Goal: Information Seeking & Learning: Learn about a topic

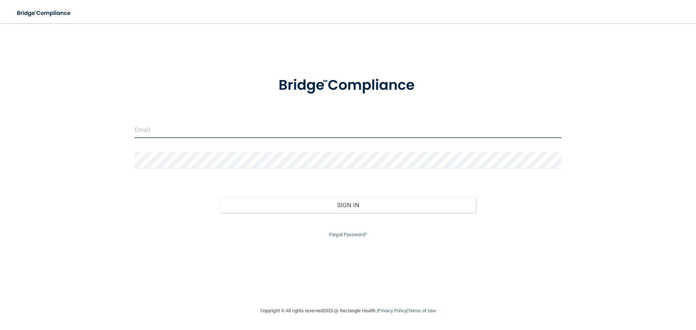
type input "jazmin-0710@outlook.com"
click at [211, 132] on input "jazmin-0710@outlook.com" at bounding box center [347, 130] width 427 height 16
drag, startPoint x: 213, startPoint y: 131, endPoint x: 54, endPoint y: 134, distance: 159.1
click at [54, 134] on div "jazmin-0710@outlook.com Invalid email/password. You don't have permission to ac…" at bounding box center [347, 164] width 667 height 269
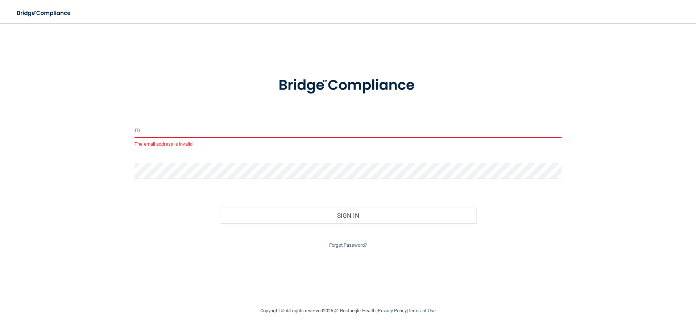
type input "[EMAIL_ADDRESS][DOMAIN_NAME]"
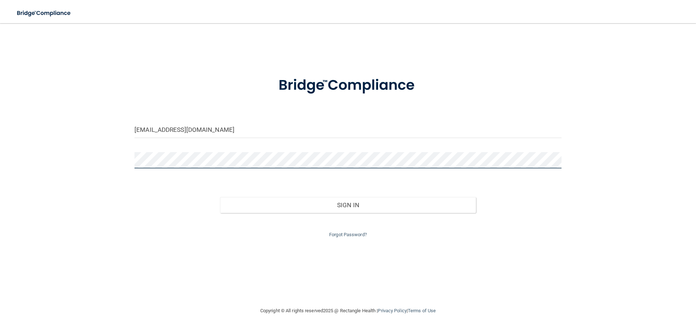
click at [73, 161] on div "m.delcarmen1530@gmail.com Invalid email/password. You don't have permission to …" at bounding box center [347, 164] width 667 height 269
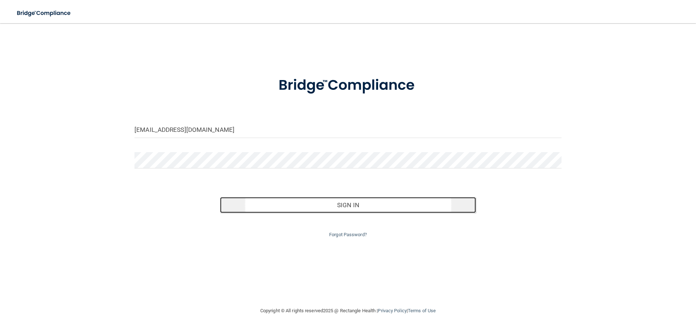
click at [402, 208] on button "Sign In" at bounding box center [348, 205] width 256 height 16
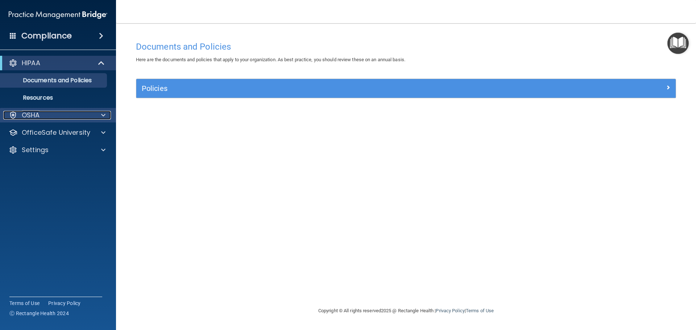
click at [87, 116] on div "OSHA" at bounding box center [48, 115] width 90 height 9
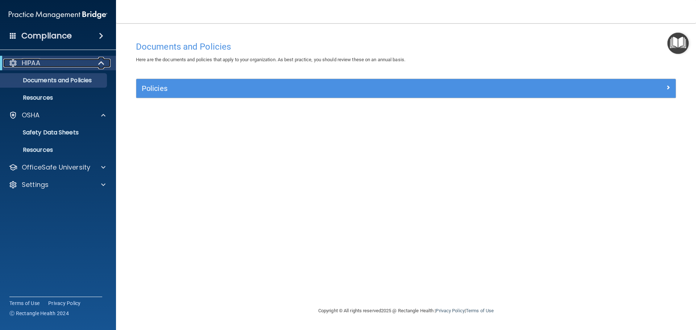
click at [47, 63] on div "HIPAA" at bounding box center [48, 63] width 90 height 9
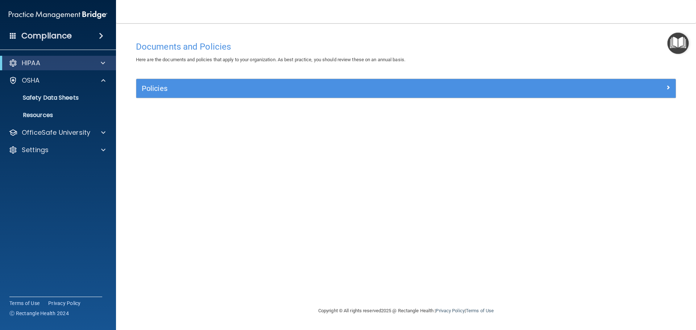
click at [103, 38] on span at bounding box center [101, 36] width 4 height 9
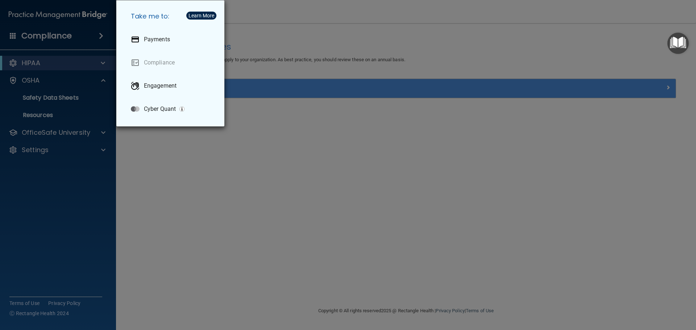
click at [298, 159] on div "Take me to: Payments Compliance Engagement Cyber Quant" at bounding box center [348, 165] width 696 height 330
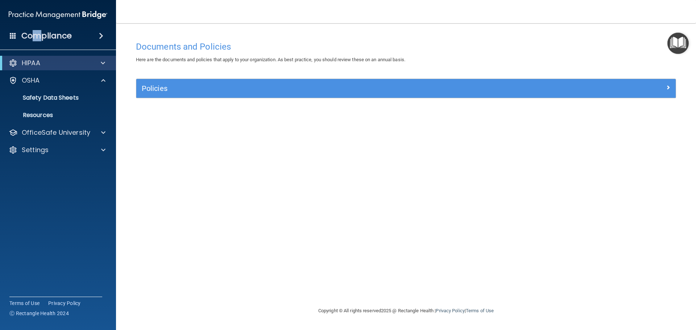
click at [37, 36] on h4 "Compliance" at bounding box center [46, 36] width 50 height 10
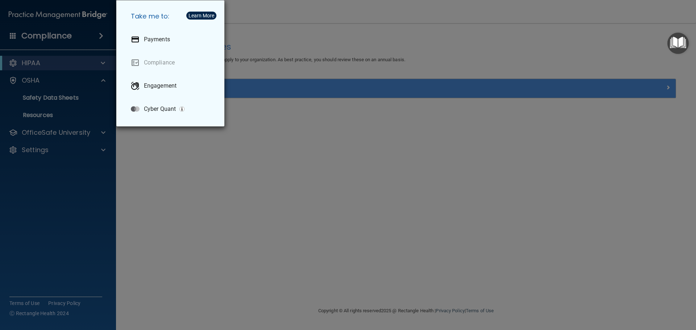
drag, startPoint x: 287, startPoint y: 243, endPoint x: 188, endPoint y: 170, distance: 123.4
click at [287, 243] on div "Take me to: Payments Compliance Engagement Cyber Quant" at bounding box center [348, 165] width 696 height 330
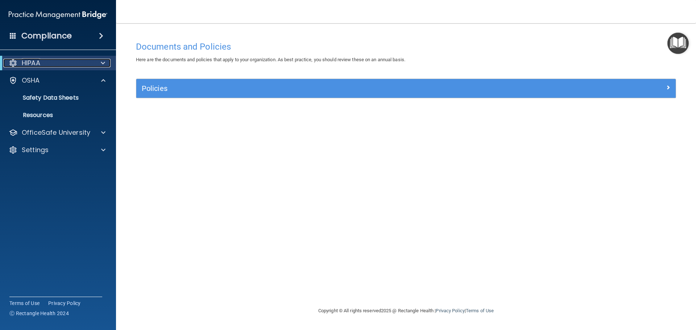
click at [24, 62] on p "HIPAA" at bounding box center [31, 63] width 18 height 9
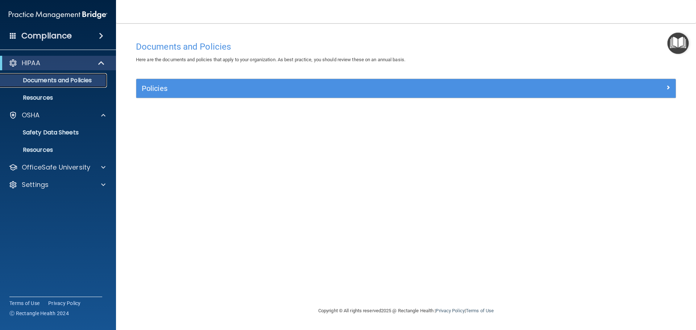
click at [49, 79] on p "Documents and Policies" at bounding box center [54, 80] width 99 height 7
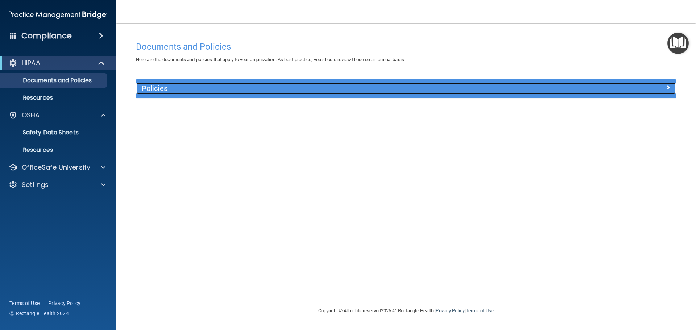
click at [192, 91] on h5 "Policies" at bounding box center [339, 88] width 394 height 8
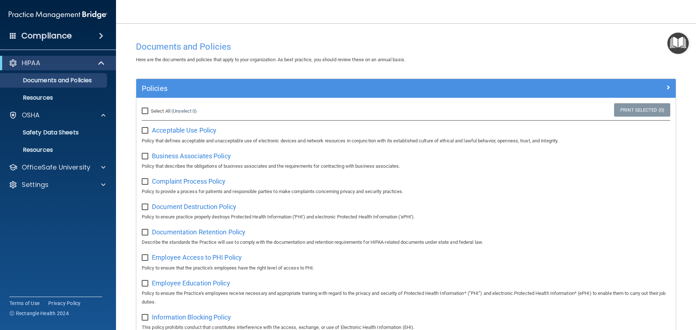
click at [147, 109] on input "Select All (Unselect 0) Unselect All" at bounding box center [146, 111] width 8 height 6
checkbox input "true"
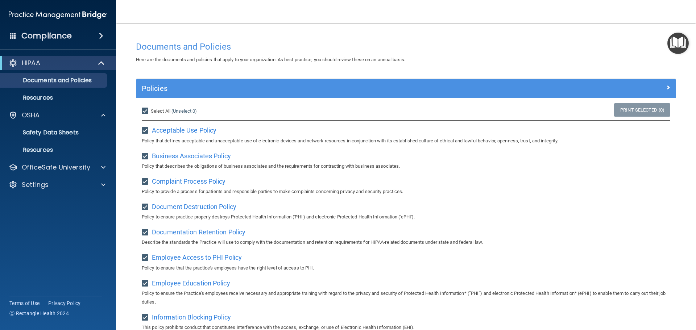
checkbox input "true"
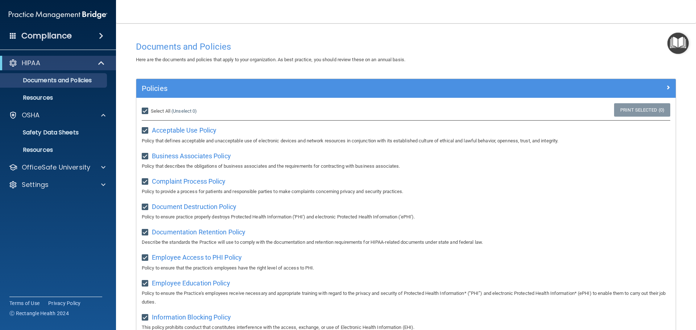
checkbox input "true"
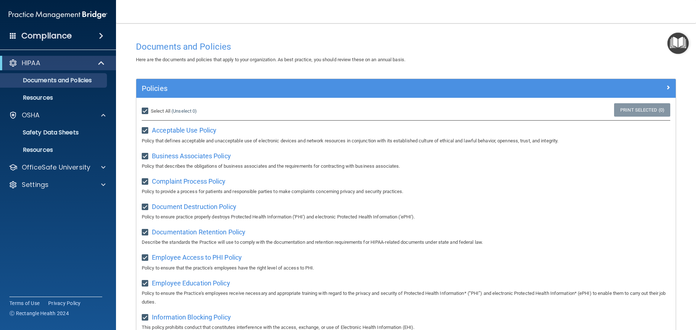
checkbox input "true"
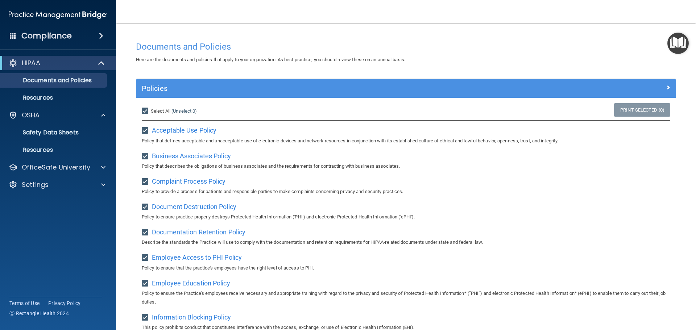
checkbox input "true"
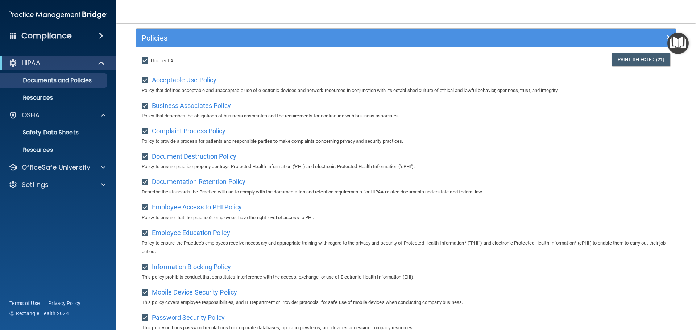
scroll to position [34, 0]
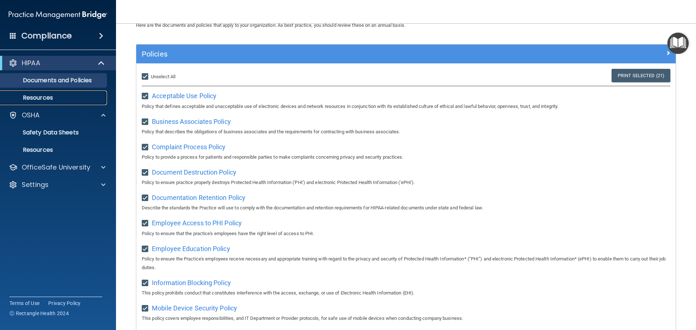
click at [38, 97] on p "Resources" at bounding box center [54, 97] width 99 height 7
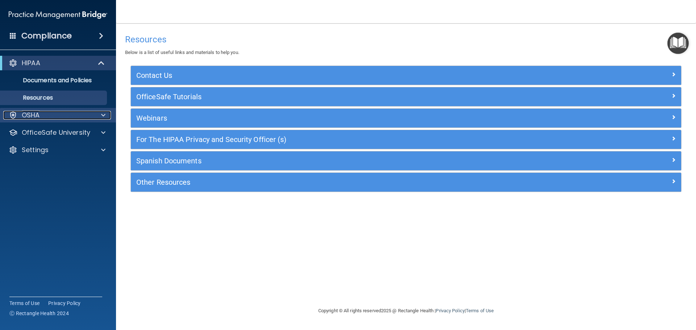
click at [82, 113] on div "OSHA" at bounding box center [48, 115] width 90 height 9
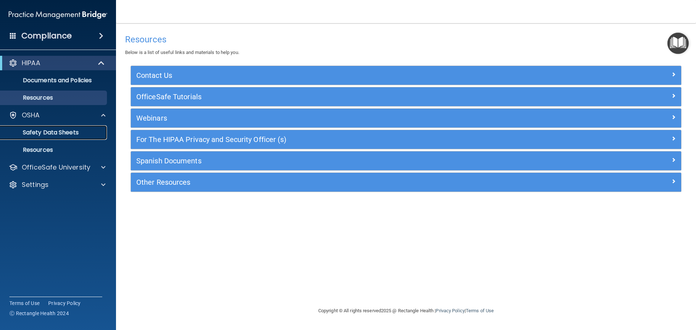
click at [71, 131] on p "Safety Data Sheets" at bounding box center [54, 132] width 99 height 7
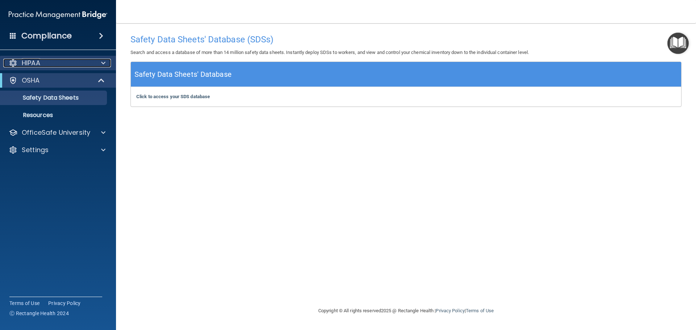
click at [39, 61] on p "HIPAA" at bounding box center [31, 63] width 18 height 9
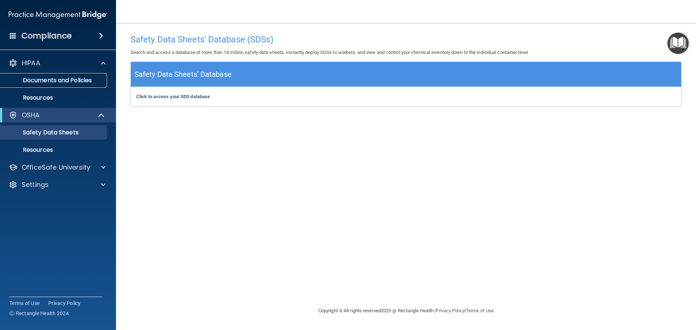
click at [66, 80] on p "Documents and Policies" at bounding box center [54, 80] width 99 height 7
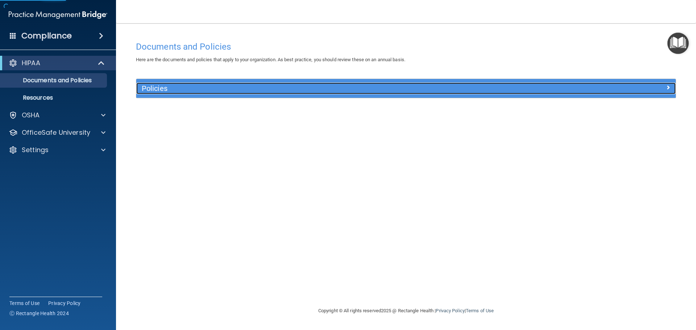
click at [171, 90] on h5 "Policies" at bounding box center [339, 88] width 394 height 8
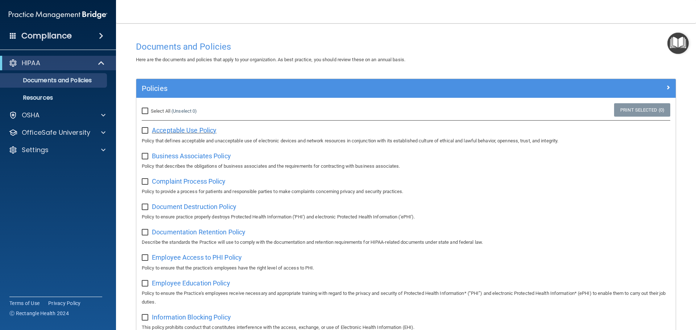
click at [176, 130] on span "Acceptable Use Policy" at bounding box center [184, 130] width 65 height 8
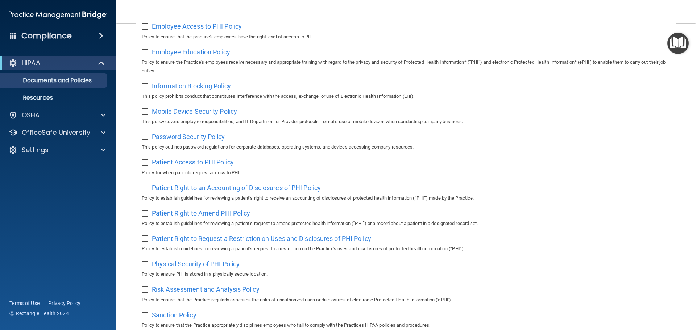
scroll to position [397, 0]
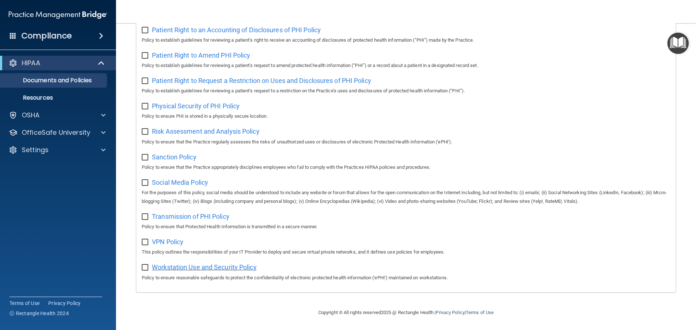
click at [215, 263] on span "Workstation Use and Security Policy" at bounding box center [204, 267] width 105 height 8
click at [85, 131] on p "OfficeSafe University" at bounding box center [56, 132] width 68 height 9
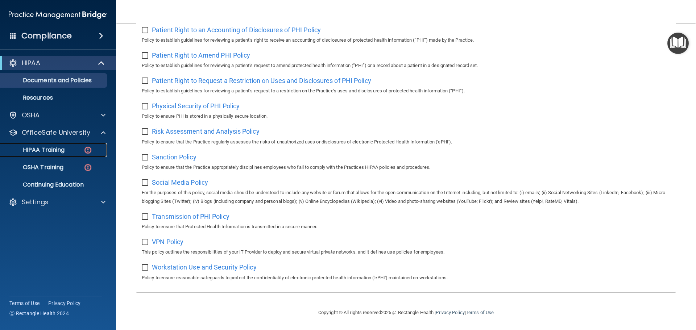
click at [78, 152] on div "HIPAA Training" at bounding box center [54, 149] width 99 height 7
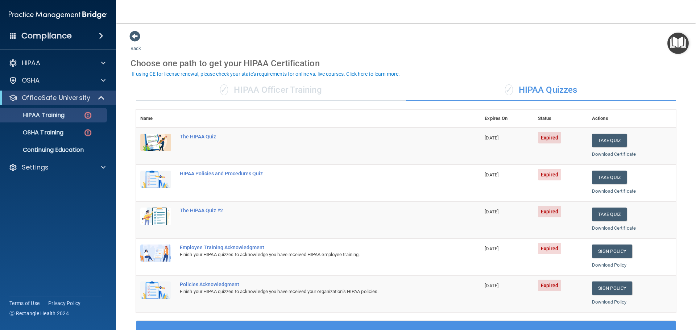
click at [200, 137] on div "The HIPAA Quiz" at bounding box center [312, 137] width 264 height 6
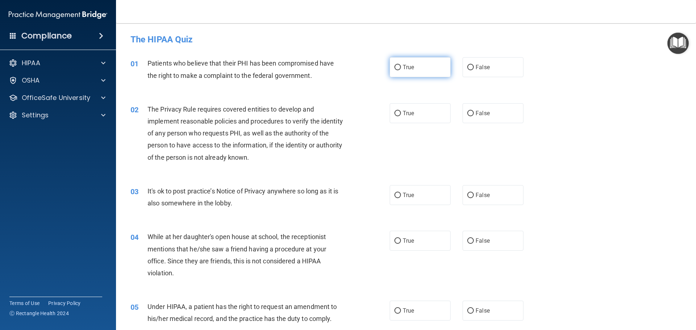
click at [395, 67] on input "True" at bounding box center [397, 67] width 7 height 5
radio input "true"
click at [395, 117] on label "True" at bounding box center [420, 113] width 61 height 20
click at [395, 116] on input "True" at bounding box center [397, 113] width 7 height 5
radio input "true"
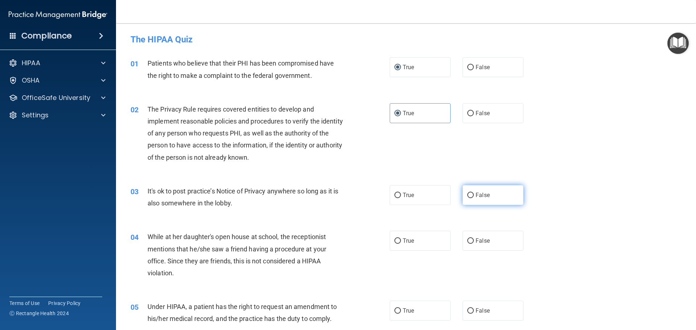
click at [469, 195] on input "False" at bounding box center [470, 195] width 7 height 5
radio input "true"
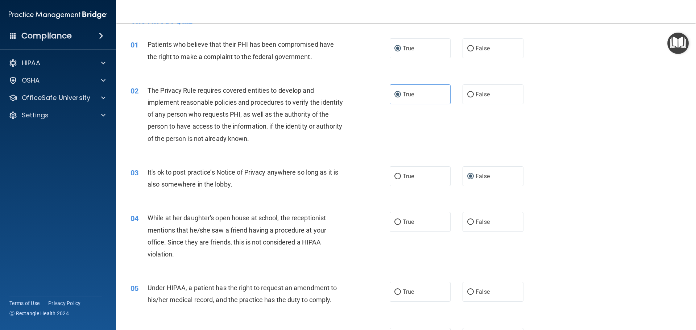
scroll to position [36, 0]
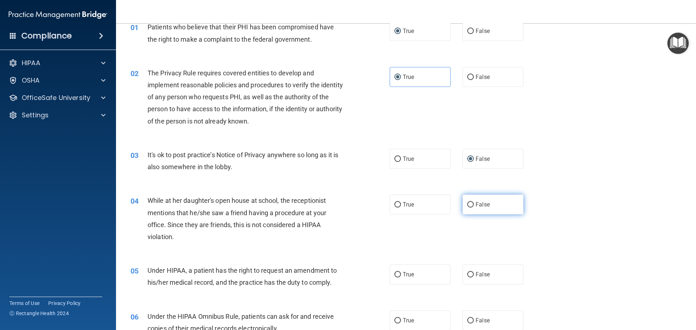
click at [469, 203] on input "False" at bounding box center [470, 204] width 7 height 5
radio input "true"
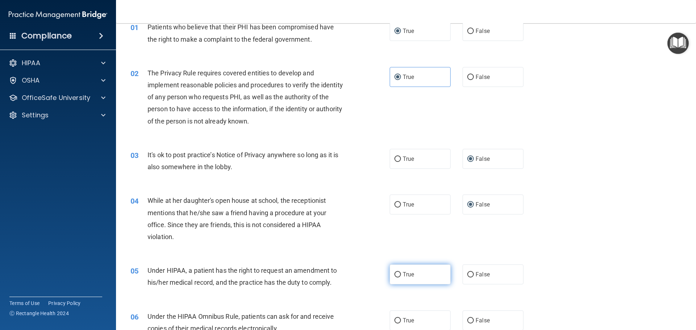
click at [395, 273] on input "True" at bounding box center [397, 274] width 7 height 5
radio input "true"
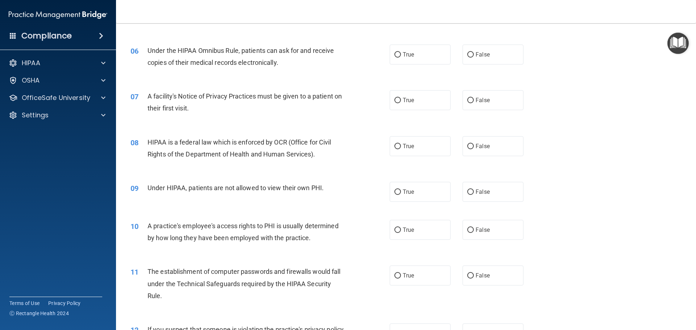
scroll to position [254, 0]
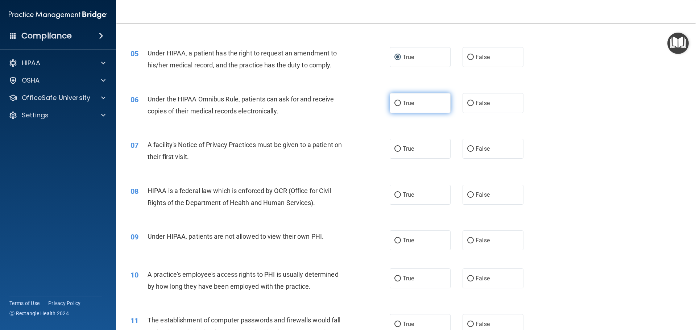
click at [394, 104] on input "True" at bounding box center [397, 103] width 7 height 5
radio input "true"
click at [394, 149] on input "True" at bounding box center [397, 148] width 7 height 5
radio input "true"
click at [395, 194] on input "True" at bounding box center [397, 194] width 7 height 5
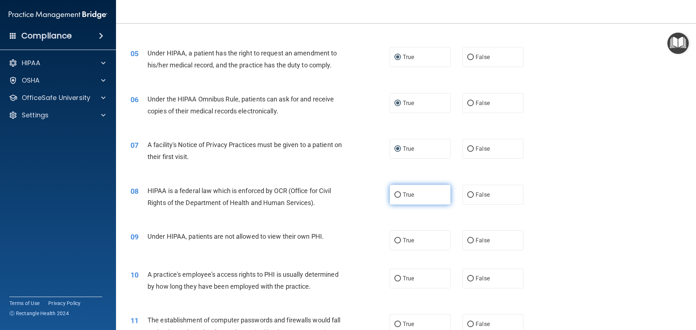
radio input "true"
click at [467, 240] on input "False" at bounding box center [470, 240] width 7 height 5
radio input "true"
click at [468, 278] on input "False" at bounding box center [470, 278] width 7 height 5
radio input "true"
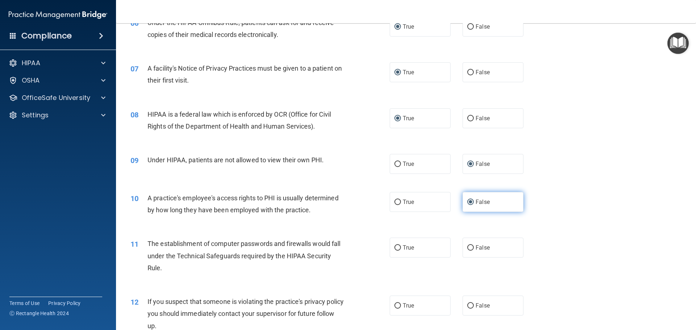
scroll to position [362, 0]
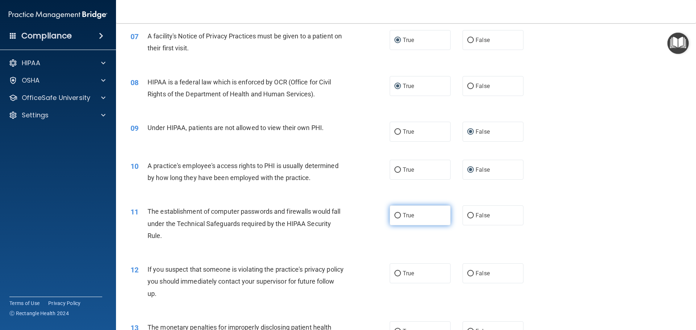
click at [395, 214] on input "True" at bounding box center [397, 215] width 7 height 5
radio input "true"
click at [396, 277] on label "True" at bounding box center [420, 273] width 61 height 20
click at [396, 276] on input "True" at bounding box center [397, 273] width 7 height 5
radio input "true"
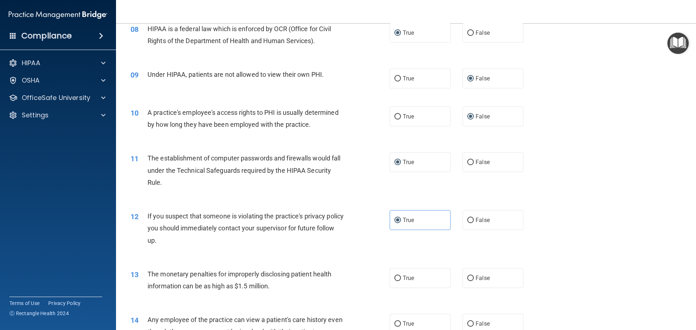
scroll to position [507, 0]
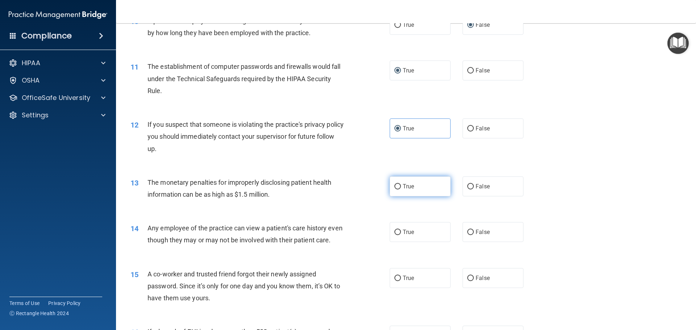
click at [398, 184] on input "True" at bounding box center [397, 186] width 7 height 5
radio input "true"
click at [470, 232] on input "False" at bounding box center [470, 232] width 7 height 5
radio input "true"
click at [468, 281] on input "False" at bounding box center [470, 278] width 7 height 5
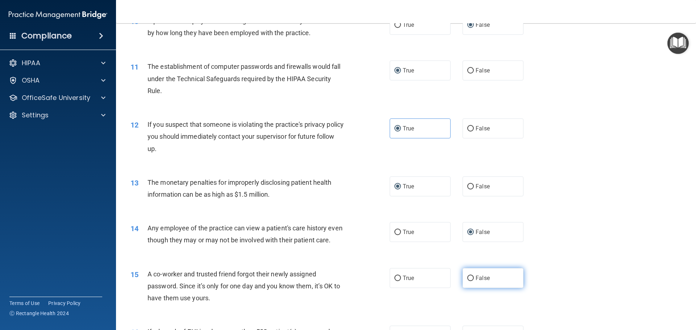
radio input "true"
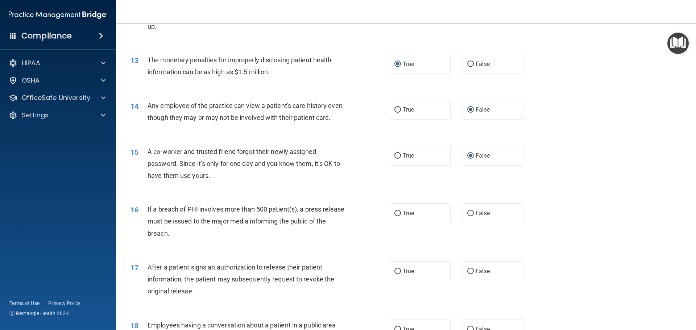
scroll to position [652, 0]
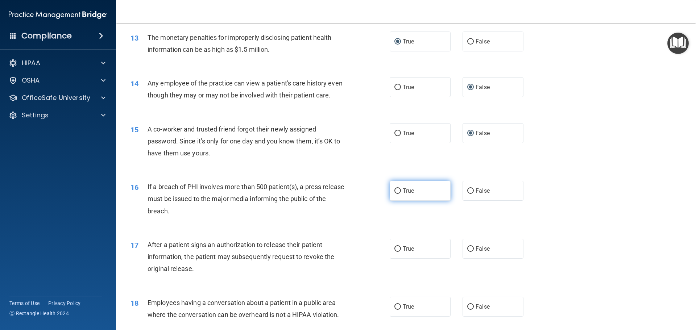
click at [396, 194] on input "True" at bounding box center [397, 190] width 7 height 5
radio input "true"
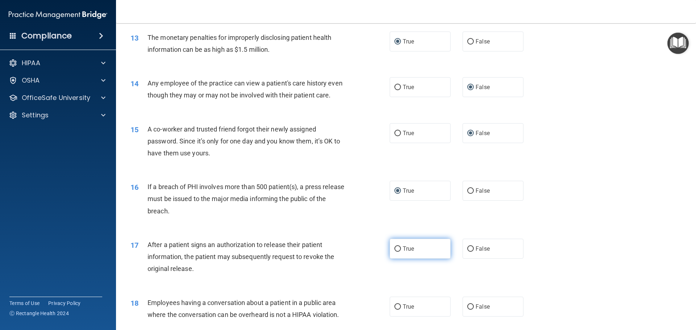
click at [395, 252] on input "True" at bounding box center [397, 248] width 7 height 5
radio input "true"
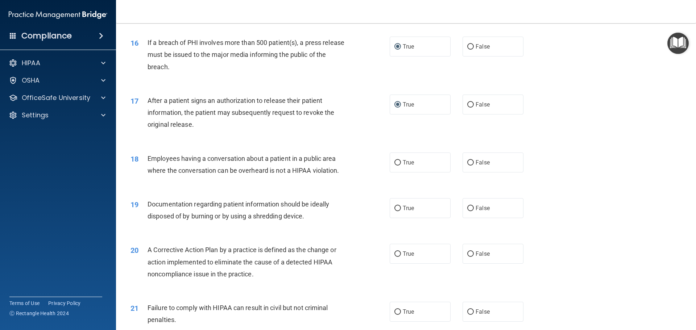
scroll to position [797, 0]
click at [465, 171] on label "False" at bounding box center [492, 162] width 61 height 20
click at [467, 165] on input "False" at bounding box center [470, 161] width 7 height 5
radio input "true"
drag, startPoint x: 394, startPoint y: 218, endPoint x: 420, endPoint y: 216, distance: 26.9
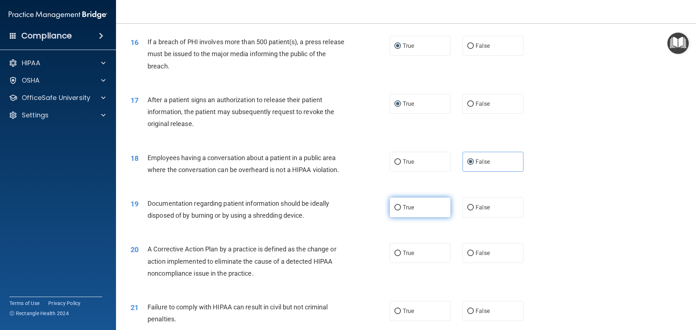
click at [394, 211] on input "True" at bounding box center [397, 207] width 7 height 5
radio input "true"
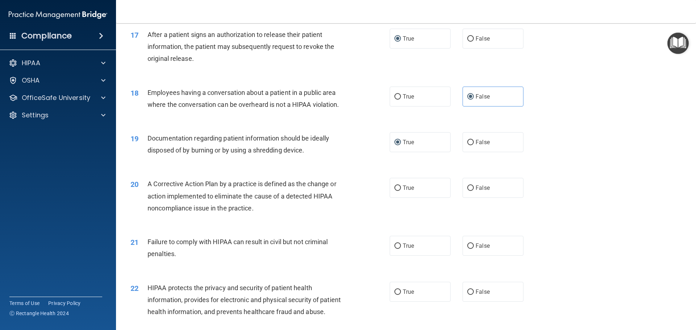
scroll to position [870, 0]
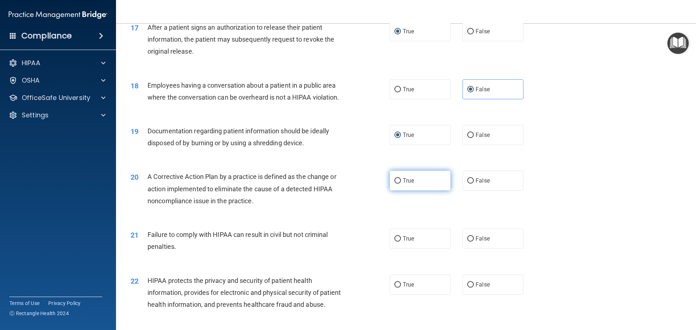
click at [394, 184] on input "True" at bounding box center [397, 180] width 7 height 5
radio input "true"
click at [471, 249] on label "False" at bounding box center [492, 239] width 61 height 20
click at [471, 242] on input "False" at bounding box center [470, 238] width 7 height 5
radio input "true"
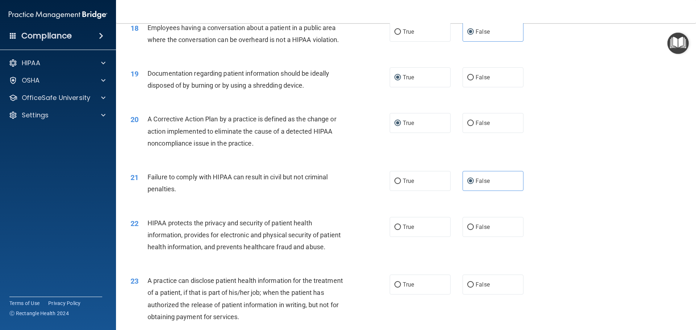
scroll to position [942, 0]
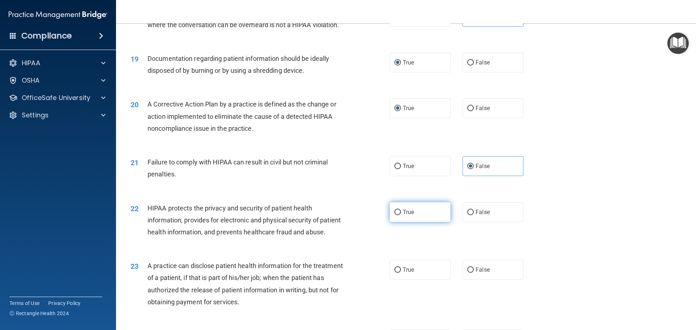
click at [390, 222] on label "True" at bounding box center [420, 212] width 61 height 20
click at [394, 215] on input "True" at bounding box center [397, 212] width 7 height 5
radio input "true"
click at [468, 280] on label "False" at bounding box center [492, 270] width 61 height 20
click at [468, 273] on input "False" at bounding box center [470, 269] width 7 height 5
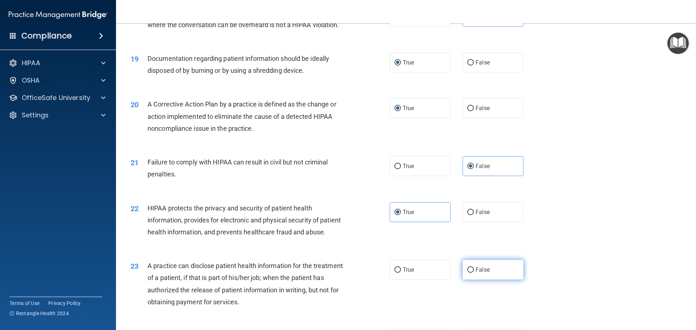
radio input "true"
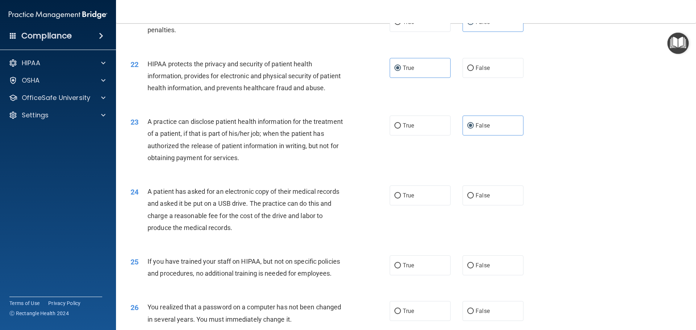
scroll to position [1087, 0]
click at [398, 198] on input "True" at bounding box center [397, 194] width 7 height 5
radio input "true"
click at [470, 268] on input "False" at bounding box center [470, 264] width 7 height 5
radio input "true"
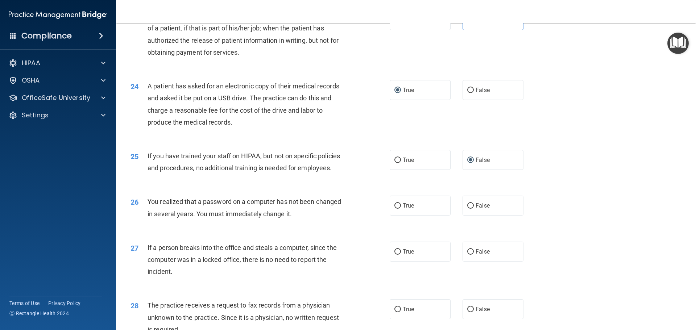
scroll to position [1196, 0]
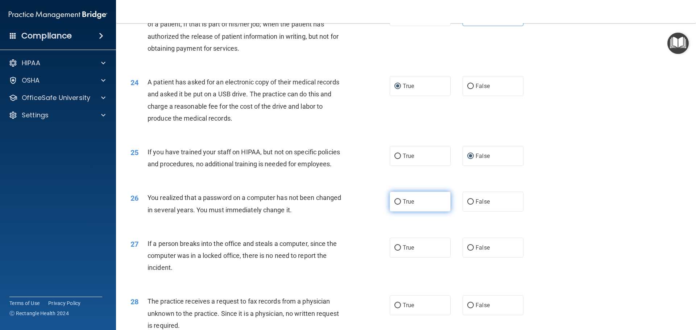
click at [403, 205] on span "True" at bounding box center [408, 201] width 11 height 7
click at [401, 205] on input "True" at bounding box center [397, 201] width 7 height 5
radio input "true"
click at [478, 251] on span "False" at bounding box center [482, 247] width 14 height 7
click at [474, 251] on input "False" at bounding box center [470, 247] width 7 height 5
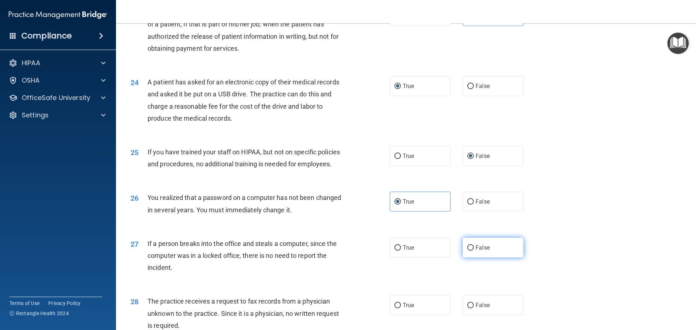
radio input "true"
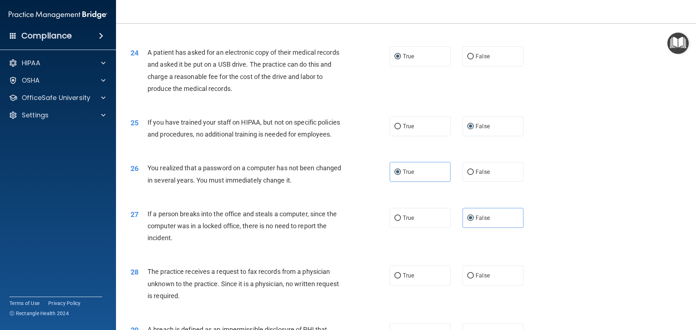
scroll to position [1268, 0]
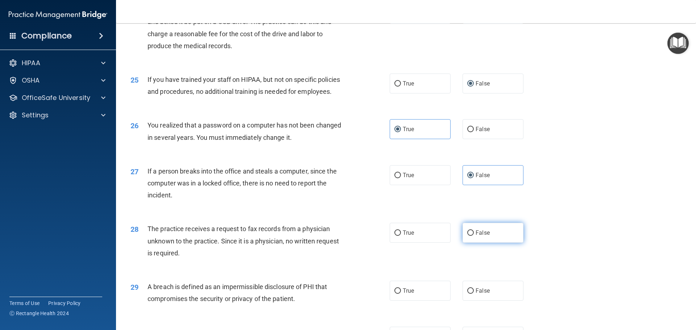
click at [475, 236] on span "False" at bounding box center [482, 232] width 14 height 7
click at [473, 236] on input "False" at bounding box center [470, 232] width 7 height 5
radio input "true"
click at [397, 294] on input "True" at bounding box center [397, 290] width 7 height 5
radio input "true"
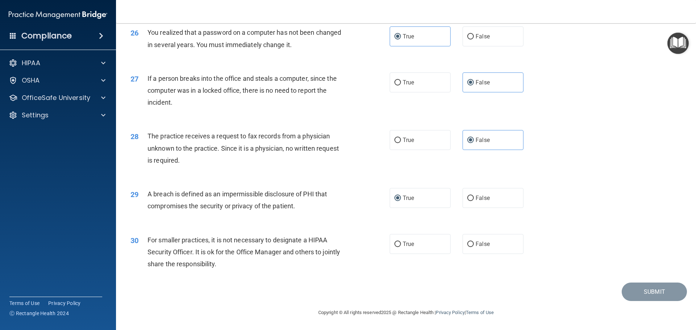
scroll to position [1385, 0]
click at [482, 243] on span "False" at bounding box center [482, 244] width 14 height 7
click at [474, 243] on input "False" at bounding box center [470, 244] width 7 height 5
radio input "true"
click at [644, 289] on button "Submit" at bounding box center [653, 292] width 65 height 18
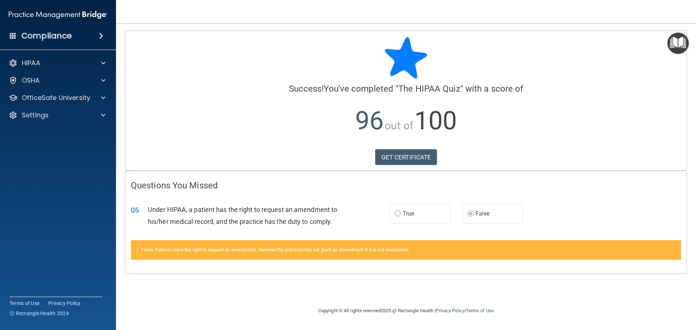
drag, startPoint x: 147, startPoint y: 253, endPoint x: 151, endPoint y: 253, distance: 4.3
click at [147, 253] on div "False. Patients have the right to request an amendment, however the practice ma…" at bounding box center [406, 250] width 550 height 20
drag, startPoint x: 463, startPoint y: 212, endPoint x: 480, endPoint y: 214, distance: 16.8
click at [465, 212] on label "False" at bounding box center [492, 214] width 61 height 20
click at [480, 214] on span "False" at bounding box center [482, 213] width 14 height 7
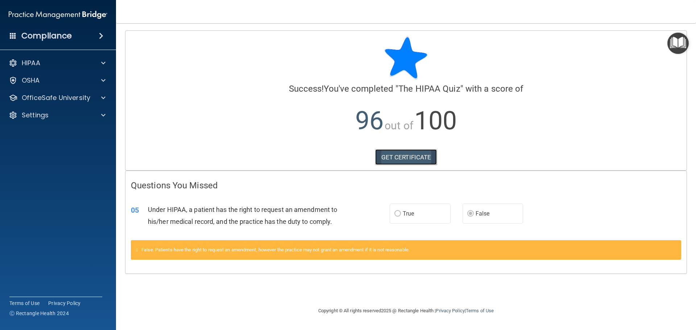
click at [400, 158] on link "GET CERTIFICATE" at bounding box center [406, 157] width 62 height 16
click at [52, 62] on div "HIPAA" at bounding box center [48, 63] width 90 height 9
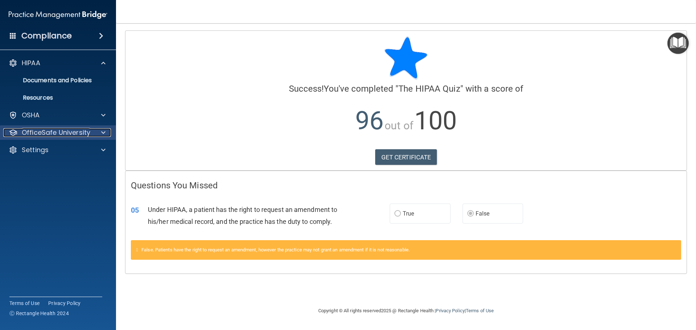
click at [82, 132] on p "OfficeSafe University" at bounding box center [56, 132] width 68 height 9
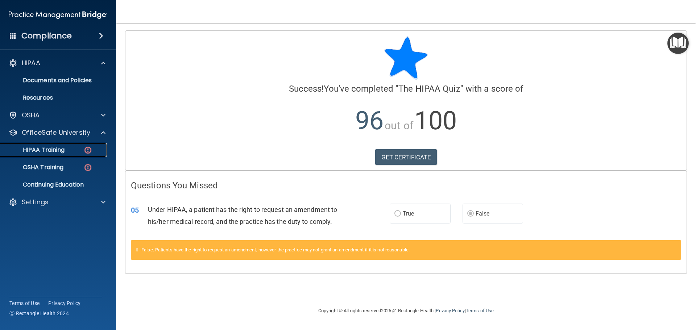
click at [70, 150] on div "HIPAA Training" at bounding box center [54, 149] width 99 height 7
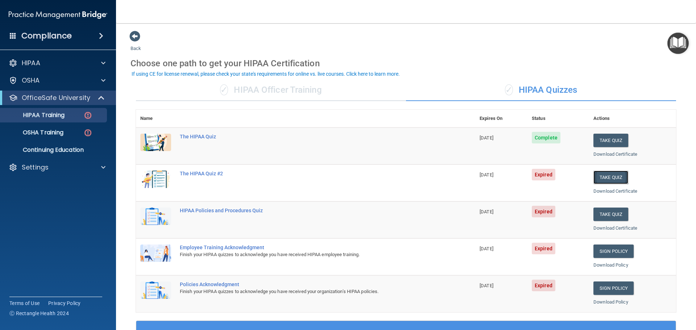
click at [604, 175] on button "Take Quiz" at bounding box center [610, 177] width 35 height 13
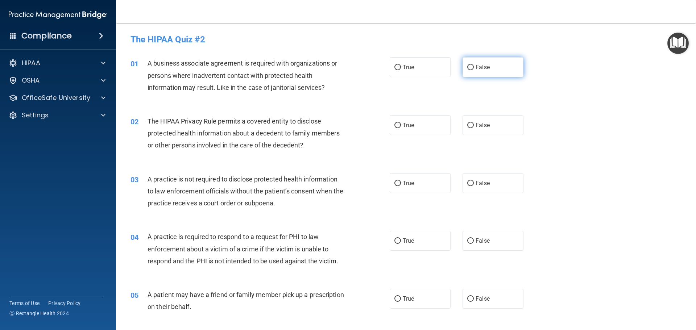
click at [466, 72] on label "False" at bounding box center [492, 67] width 61 height 20
click at [467, 70] on input "False" at bounding box center [470, 67] width 7 height 5
radio input "true"
click at [410, 128] on span "True" at bounding box center [408, 125] width 11 height 7
click at [401, 128] on input "True" at bounding box center [397, 125] width 7 height 5
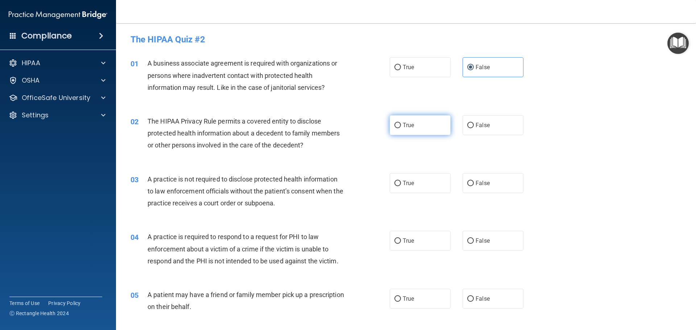
radio input "true"
click at [480, 185] on span "False" at bounding box center [482, 183] width 14 height 7
click at [474, 185] on input "False" at bounding box center [470, 183] width 7 height 5
radio input "true"
click at [403, 242] on span "True" at bounding box center [408, 240] width 11 height 7
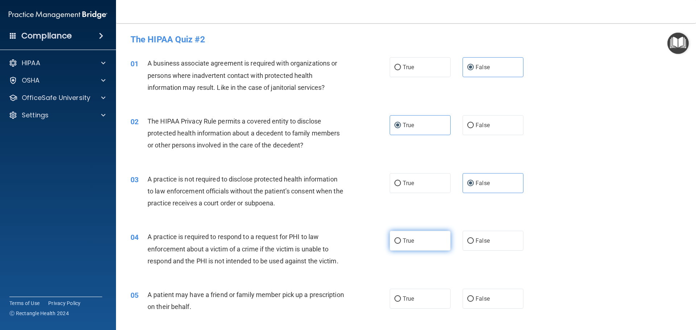
click at [401, 242] on input "True" at bounding box center [397, 240] width 7 height 5
radio input "true"
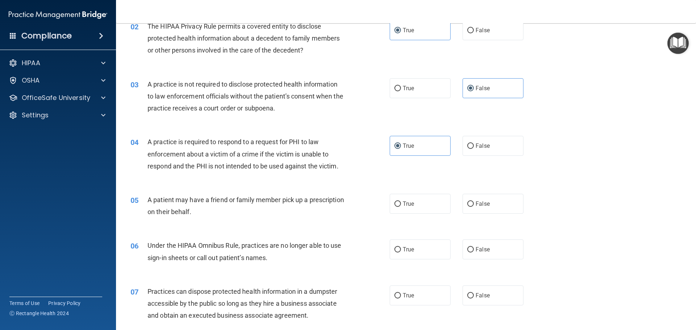
scroll to position [109, 0]
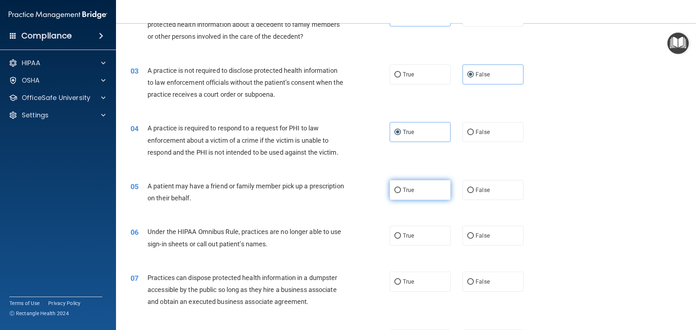
click at [404, 190] on span "True" at bounding box center [408, 190] width 11 height 7
click at [401, 190] on input "True" at bounding box center [397, 190] width 7 height 5
radio input "true"
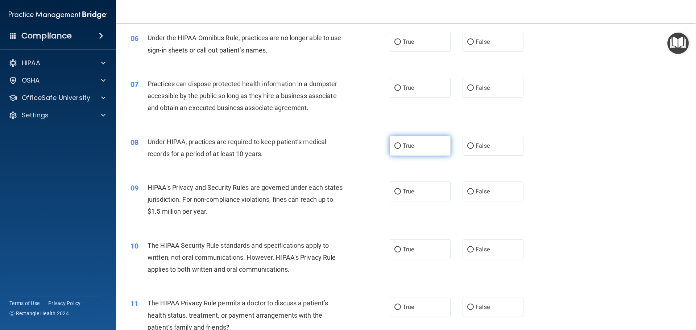
scroll to position [290, 0]
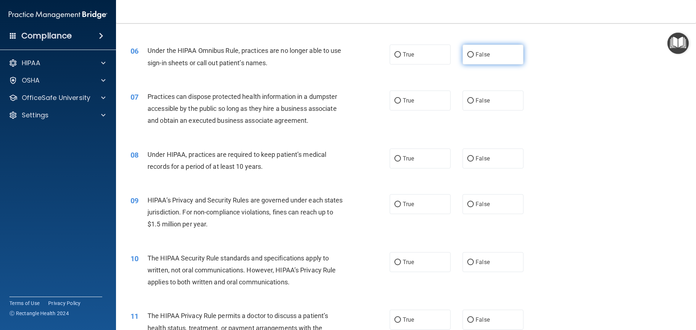
click at [467, 55] on input "False" at bounding box center [470, 54] width 7 height 5
radio input "true"
click at [475, 101] on span "False" at bounding box center [482, 100] width 14 height 7
click at [473, 101] on input "False" at bounding box center [470, 100] width 7 height 5
radio input "true"
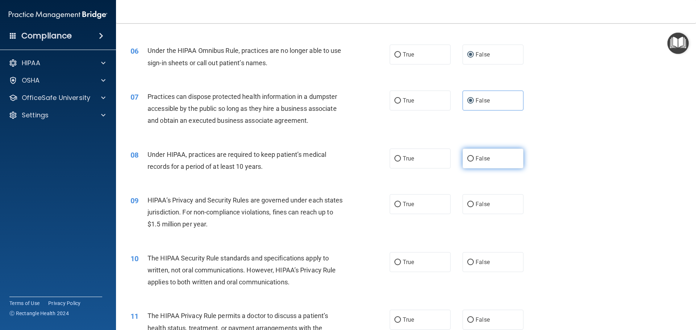
click at [480, 159] on span "False" at bounding box center [482, 158] width 14 height 7
click at [474, 159] on input "False" at bounding box center [470, 158] width 7 height 5
radio input "true"
click at [481, 207] on span "False" at bounding box center [482, 204] width 14 height 7
click at [474, 207] on input "False" at bounding box center [470, 204] width 7 height 5
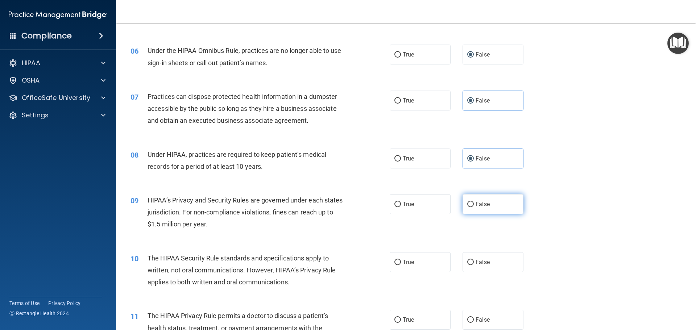
radio input "true"
click at [473, 258] on label "False" at bounding box center [492, 262] width 61 height 20
click at [473, 260] on input "False" at bounding box center [470, 262] width 7 height 5
radio input "true"
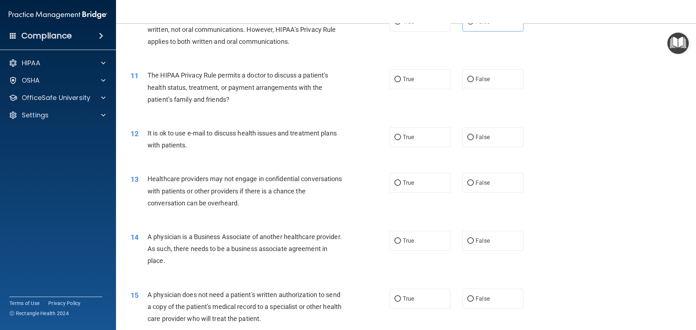
scroll to position [544, 0]
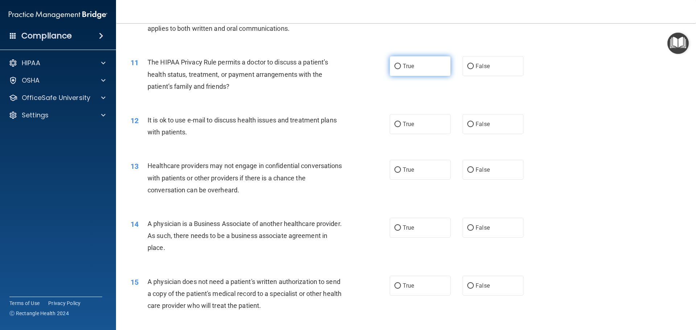
click at [395, 66] on input "True" at bounding box center [397, 66] width 7 height 5
radio input "true"
click at [403, 125] on span "True" at bounding box center [408, 124] width 11 height 7
click at [401, 125] on input "True" at bounding box center [397, 124] width 7 height 5
radio input "true"
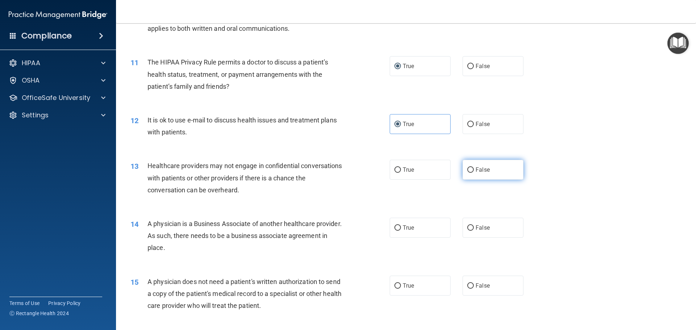
click at [478, 171] on span "False" at bounding box center [482, 169] width 14 height 7
click at [474, 171] on input "False" at bounding box center [470, 169] width 7 height 5
radio input "true"
click at [475, 225] on span "False" at bounding box center [482, 227] width 14 height 7
click at [474, 225] on input "False" at bounding box center [470, 227] width 7 height 5
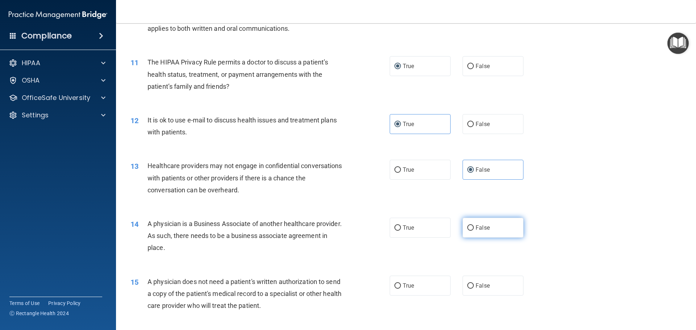
radio input "true"
click at [406, 289] on label "True" at bounding box center [420, 286] width 61 height 20
click at [401, 289] on input "True" at bounding box center [397, 285] width 7 height 5
radio input "true"
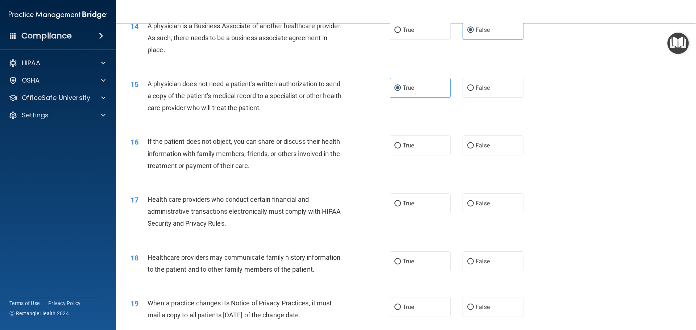
scroll to position [725, 0]
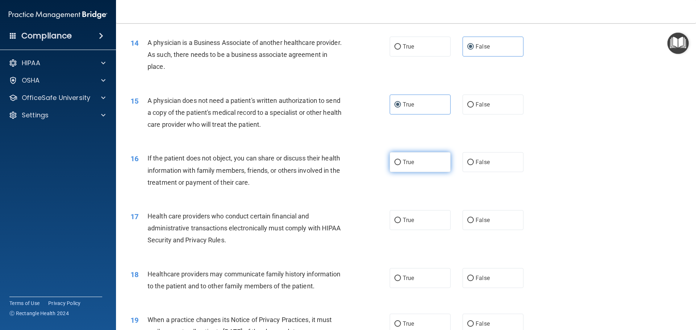
click at [413, 157] on label "True" at bounding box center [420, 162] width 61 height 20
click at [401, 160] on input "True" at bounding box center [397, 162] width 7 height 5
radio input "true"
click at [397, 218] on input "True" at bounding box center [397, 220] width 7 height 5
radio input "true"
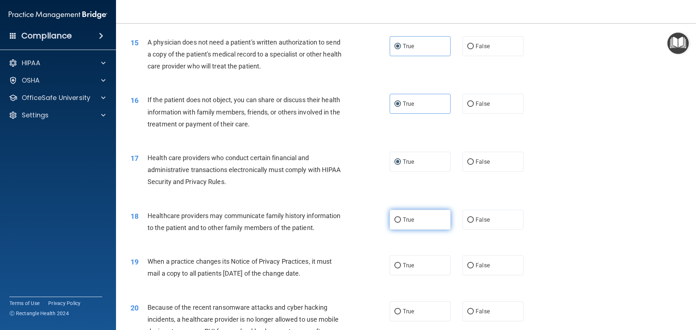
scroll to position [797, 0]
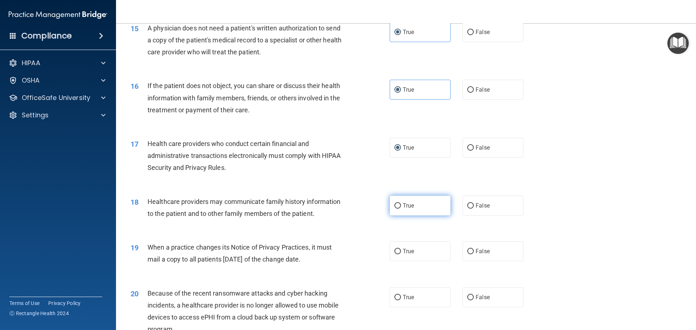
click at [404, 203] on span "True" at bounding box center [408, 205] width 11 height 7
click at [401, 203] on input "True" at bounding box center [397, 205] width 7 height 5
radio input "true"
click at [462, 251] on label "False" at bounding box center [492, 251] width 61 height 20
click at [467, 251] on input "False" at bounding box center [470, 251] width 7 height 5
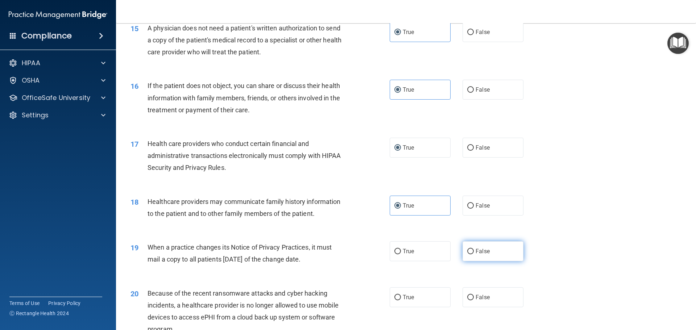
radio input "true"
click at [478, 295] on span "False" at bounding box center [482, 297] width 14 height 7
click at [474, 295] on input "False" at bounding box center [470, 297] width 7 height 5
radio input "true"
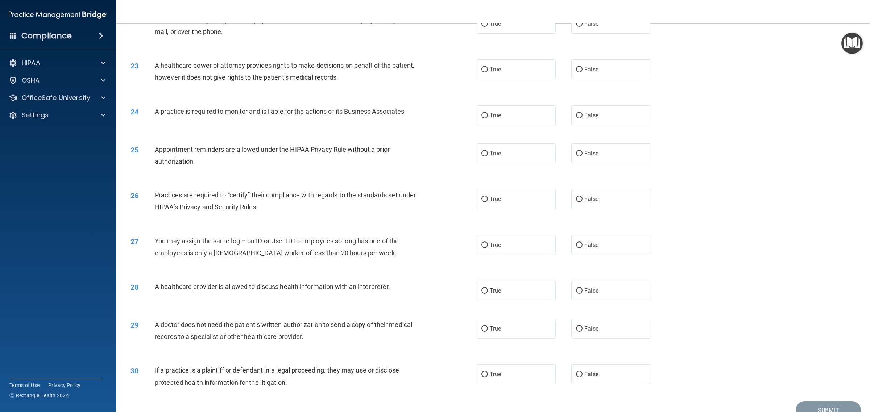
scroll to position [1067, 0]
drag, startPoint x: 675, startPoint y: 4, endPoint x: 697, endPoint y: 133, distance: 130.5
click at [695, 133] on div "24 A practice is required to monitor and is liable for the actions of its Busin…" at bounding box center [493, 115] width 736 height 38
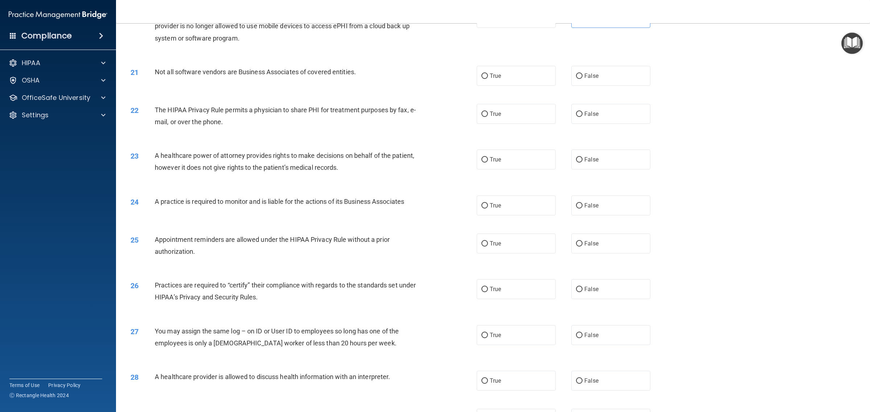
scroll to position [1022, 0]
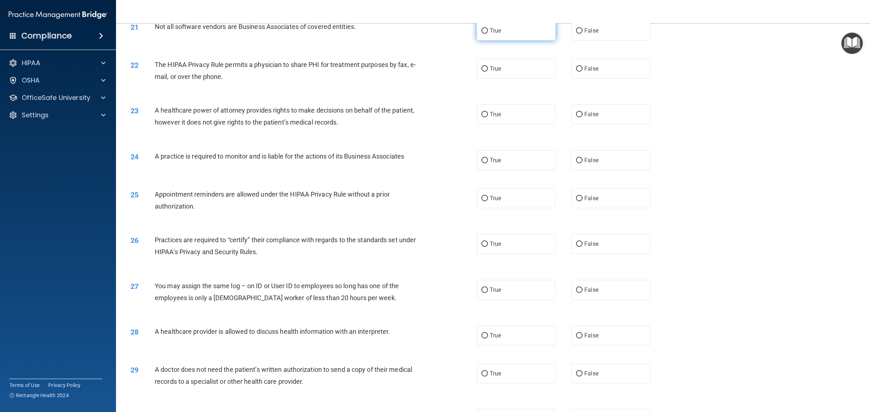
click at [507, 41] on label "True" at bounding box center [516, 31] width 79 height 20
click at [488, 34] on input "True" at bounding box center [484, 30] width 7 height 5
radio input "true"
click at [507, 79] on label "True" at bounding box center [516, 69] width 79 height 20
click at [488, 72] on input "True" at bounding box center [484, 68] width 7 height 5
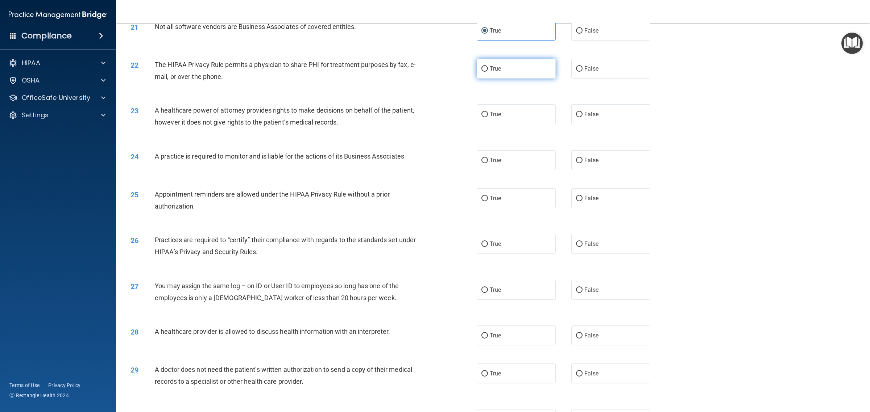
radio input "true"
click at [584, 118] on span "False" at bounding box center [591, 114] width 14 height 7
click at [582, 117] on input "False" at bounding box center [579, 114] width 7 height 5
radio input "true"
click at [521, 170] on label "True" at bounding box center [516, 160] width 79 height 20
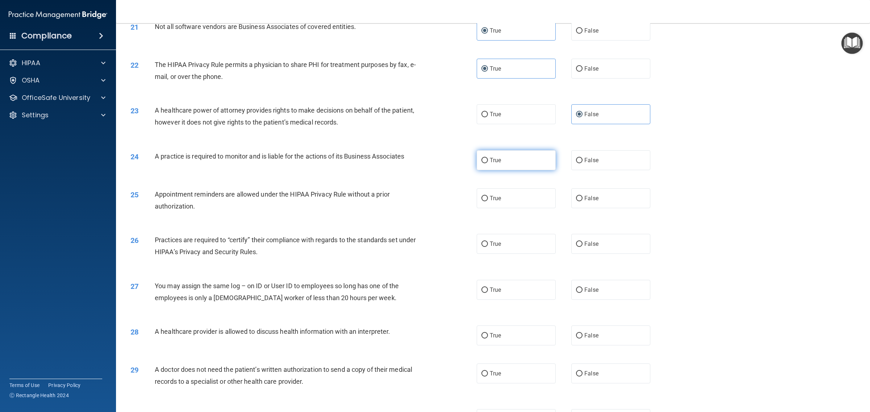
click at [488, 163] on input "True" at bounding box center [484, 160] width 7 height 5
radio input "true"
click at [506, 205] on label "True" at bounding box center [516, 198] width 79 height 20
click at [488, 201] on input "True" at bounding box center [484, 198] width 7 height 5
radio input "true"
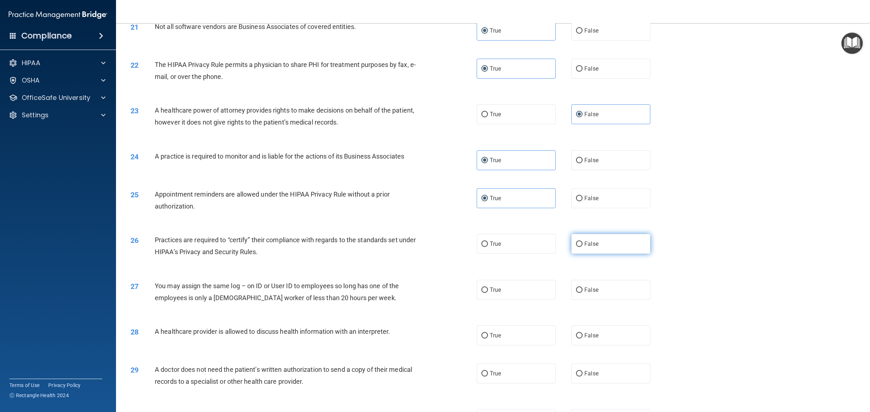
click at [586, 248] on span "False" at bounding box center [591, 244] width 14 height 7
click at [582, 247] on input "False" at bounding box center [579, 244] width 7 height 5
radio input "true"
click at [590, 300] on label "False" at bounding box center [610, 290] width 79 height 20
click at [582, 293] on input "False" at bounding box center [579, 290] width 7 height 5
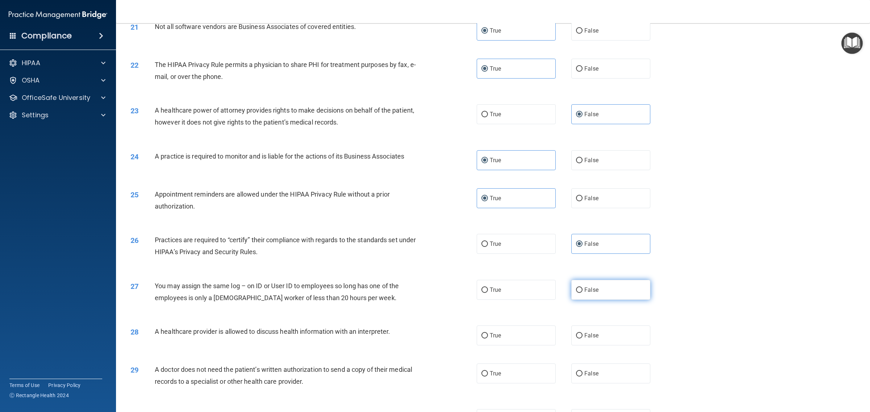
radio input "true"
click at [524, 330] on label "True" at bounding box center [516, 336] width 79 height 20
click at [488, 330] on input "True" at bounding box center [484, 335] width 7 height 5
radio input "true"
click at [501, 330] on label "True" at bounding box center [516, 374] width 79 height 20
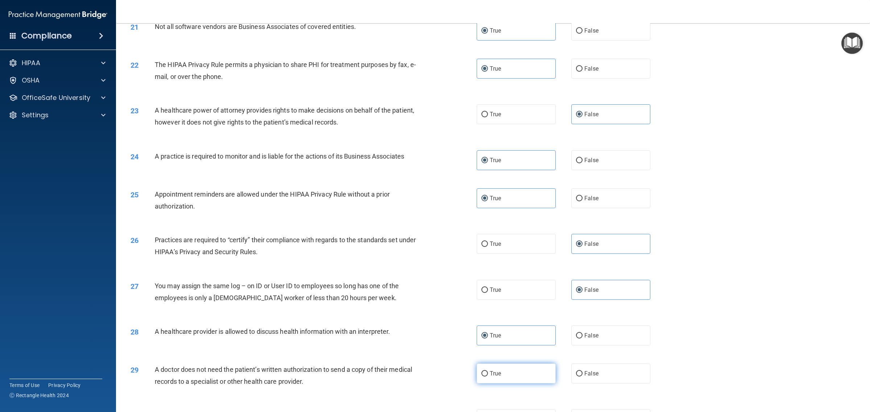
click at [488, 330] on input "True" at bounding box center [484, 373] width 7 height 5
radio input "true"
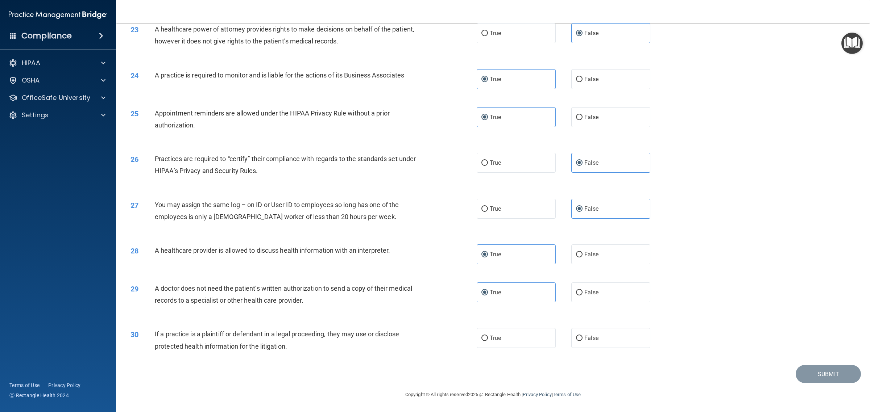
scroll to position [1115, 0]
click at [481, 330] on input "True" at bounding box center [484, 338] width 7 height 5
radio input "true"
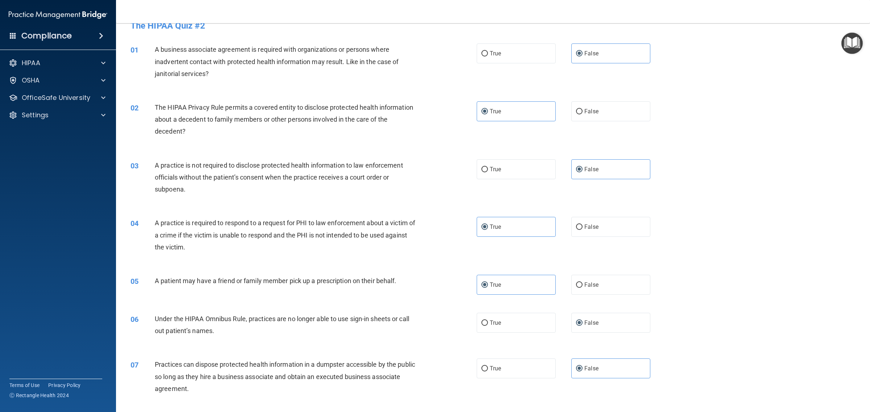
scroll to position [0, 0]
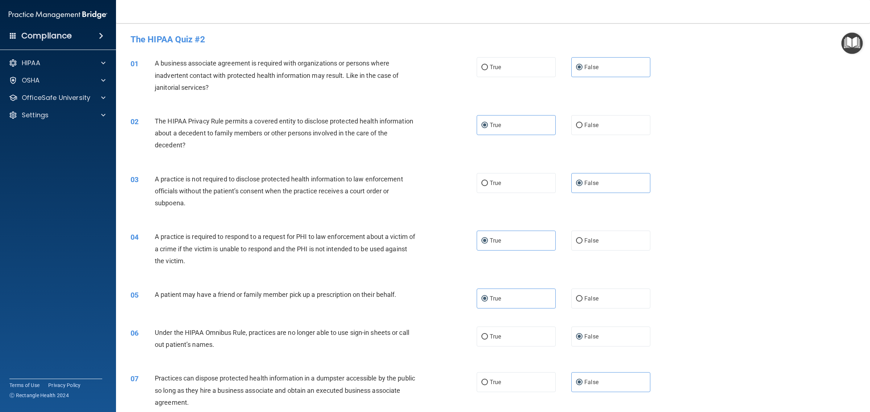
drag, startPoint x: 849, startPoint y: 1, endPoint x: 723, endPoint y: 102, distance: 161.3
click at [695, 102] on div "01 A business associate agreement is required with organizations or persons whe…" at bounding box center [493, 77] width 736 height 58
click at [695, 171] on div "03 A practice is not required to disclose protected health information to law e…" at bounding box center [493, 193] width 736 height 58
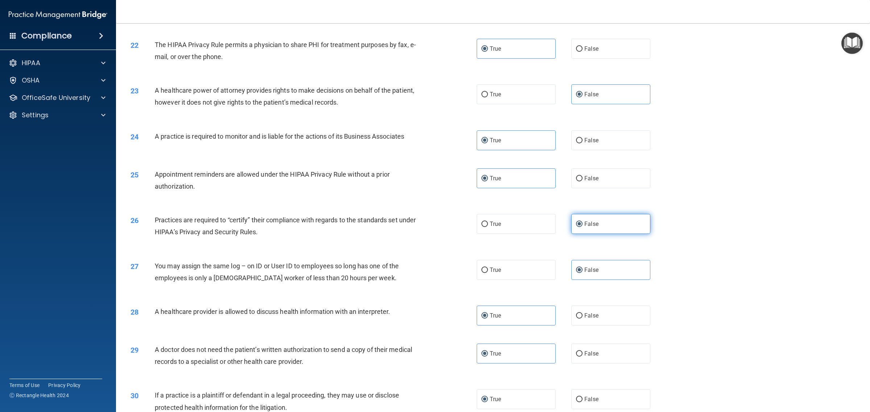
scroll to position [1115, 0]
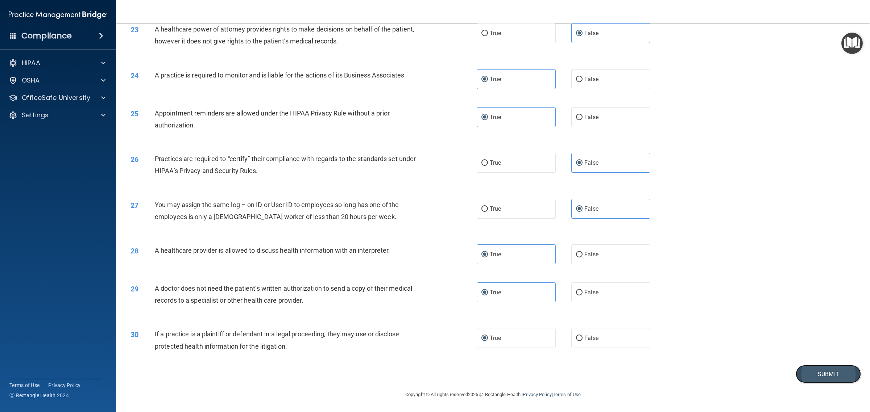
click at [695, 330] on button "Submit" at bounding box center [827, 374] width 65 height 18
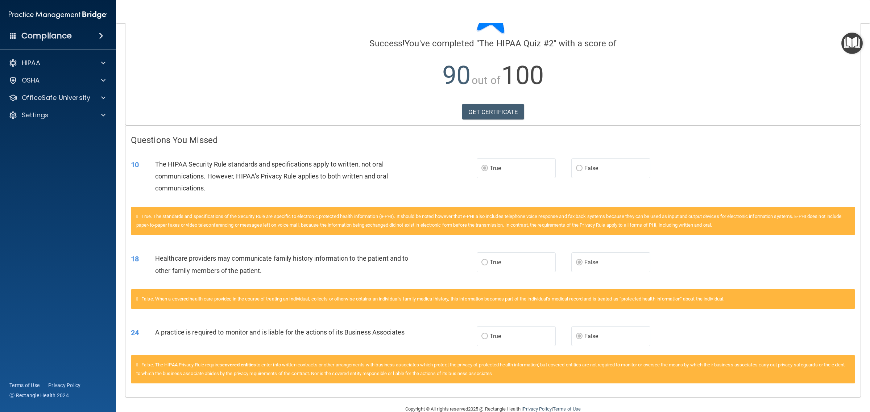
scroll to position [60, 0]
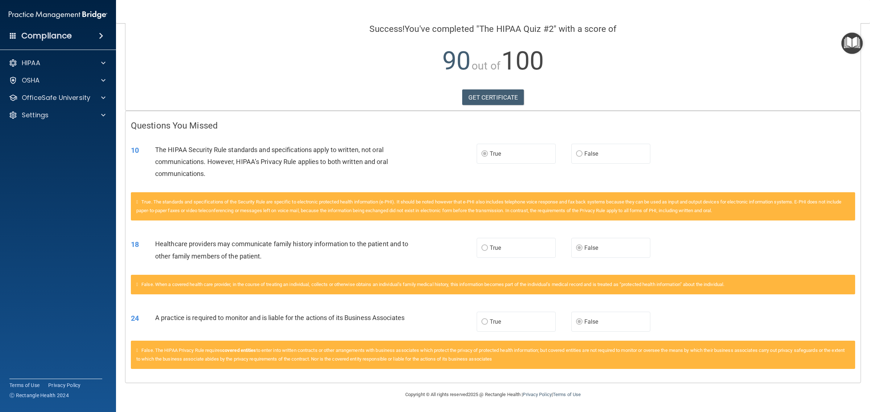
drag, startPoint x: 846, startPoint y: 1, endPoint x: 686, endPoint y: 69, distance: 174.1
click at [686, 69] on p "90 out of 100" at bounding box center [493, 61] width 724 height 47
click at [481, 95] on link "GET CERTIFICATE" at bounding box center [493, 98] width 62 height 16
click at [46, 92] on div "OfficeSafe University" at bounding box center [58, 98] width 116 height 14
click at [96, 96] on div at bounding box center [102, 97] width 18 height 9
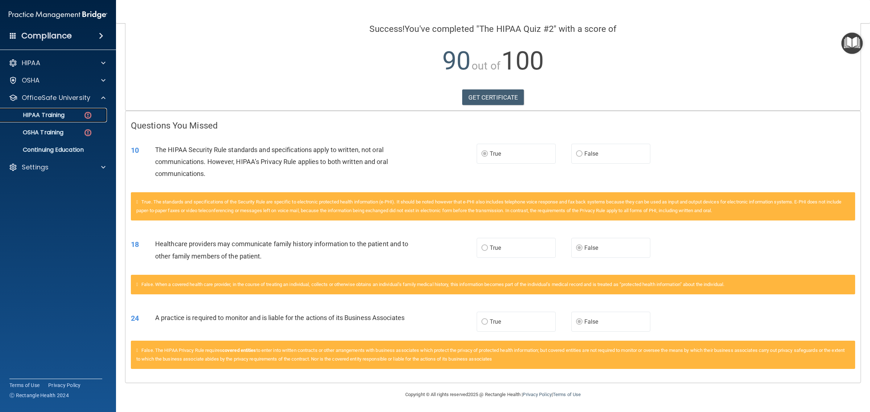
click at [66, 112] on div "HIPAA Training" at bounding box center [54, 115] width 99 height 7
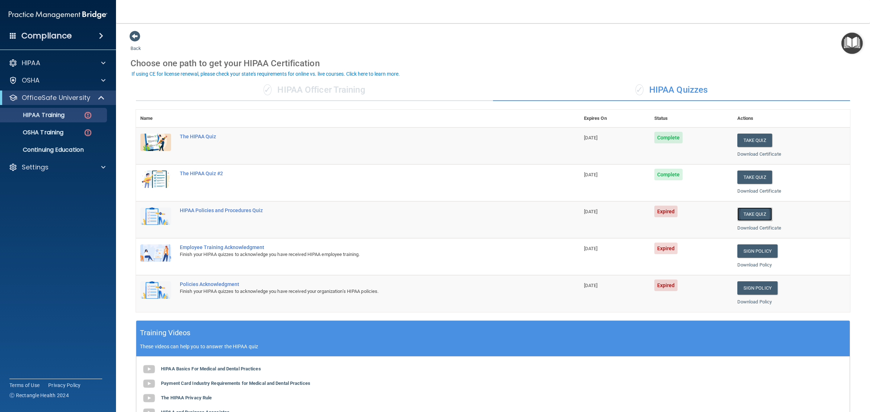
click at [695, 209] on button "Take Quiz" at bounding box center [754, 214] width 35 height 13
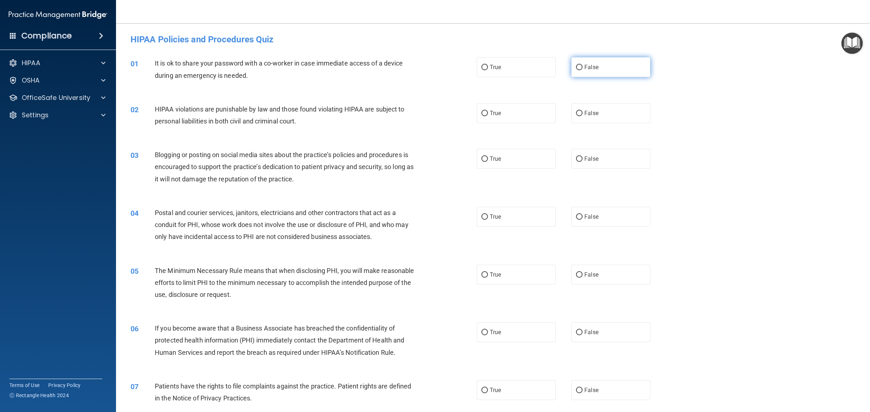
click at [584, 66] on span "False" at bounding box center [591, 67] width 14 height 7
click at [582, 66] on input "False" at bounding box center [579, 67] width 7 height 5
radio input "true"
click at [503, 117] on label "True" at bounding box center [516, 113] width 79 height 20
click at [488, 116] on input "True" at bounding box center [484, 113] width 7 height 5
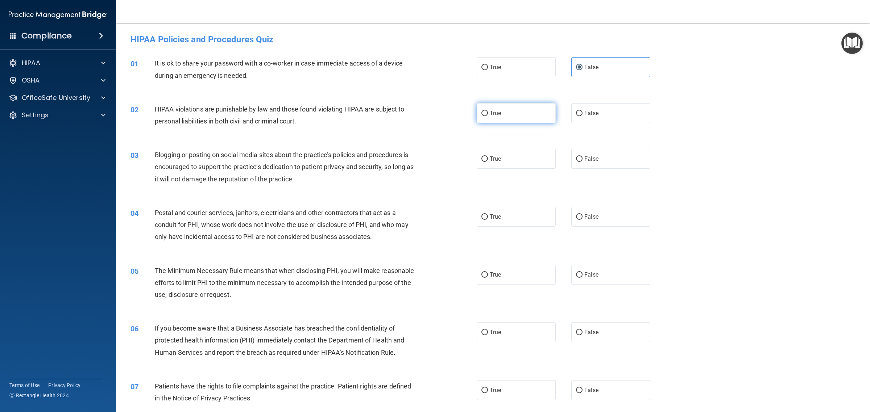
radio input "true"
click at [695, 76] on div "01 It is ok to share your password with a co-worker in case immediate access of…" at bounding box center [493, 71] width 736 height 46
click at [591, 160] on span "False" at bounding box center [591, 158] width 14 height 7
click at [582, 160] on input "False" at bounding box center [579, 159] width 7 height 5
radio input "true"
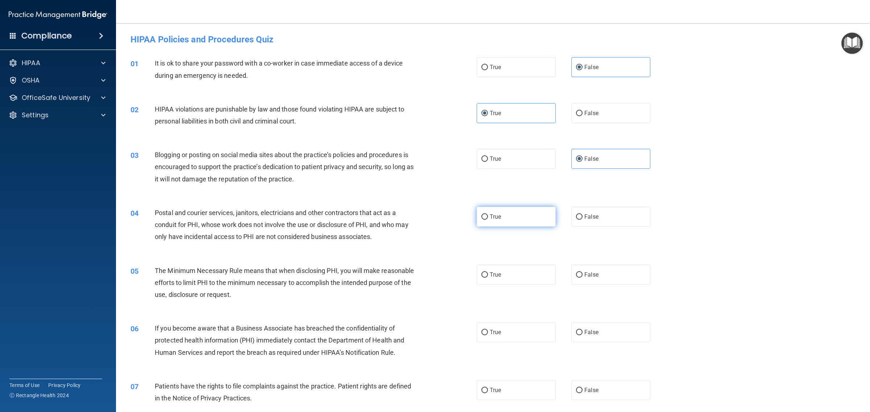
click at [507, 222] on label "True" at bounding box center [516, 217] width 79 height 20
click at [488, 220] on input "True" at bounding box center [484, 217] width 7 height 5
radio input "true"
click at [502, 274] on label "True" at bounding box center [516, 275] width 79 height 20
click at [488, 274] on input "True" at bounding box center [484, 275] width 7 height 5
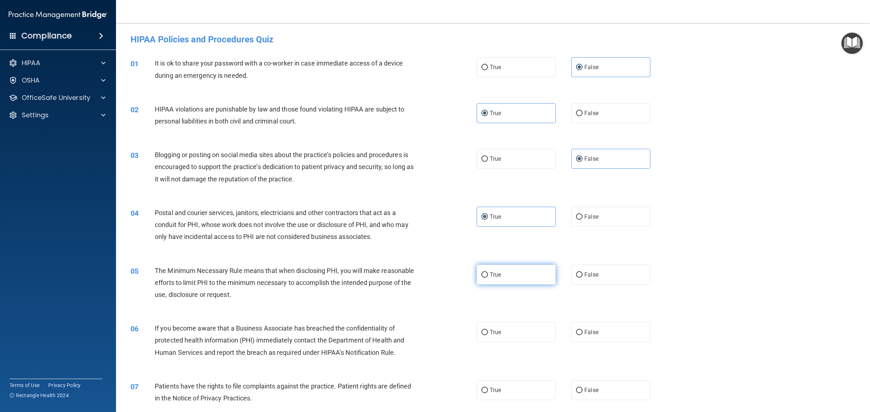
radio input "true"
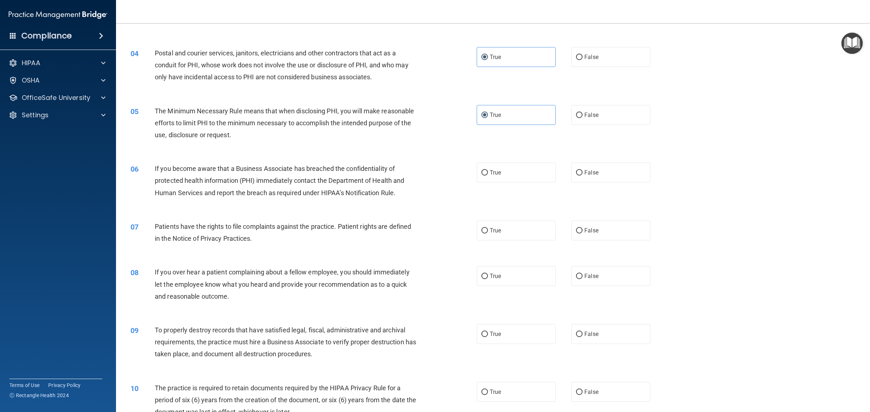
scroll to position [181, 0]
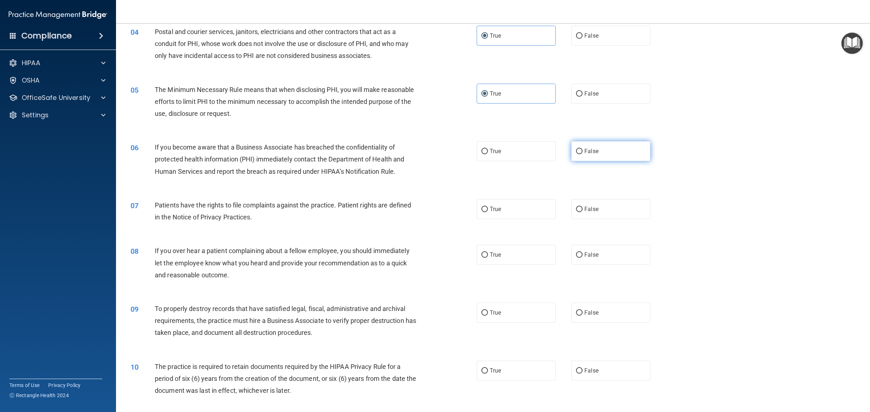
click at [586, 143] on label "False" at bounding box center [610, 151] width 79 height 20
click at [582, 149] on input "False" at bounding box center [579, 151] width 7 height 5
radio input "true"
click at [491, 207] on span "True" at bounding box center [495, 209] width 11 height 7
click at [488, 207] on input "True" at bounding box center [484, 209] width 7 height 5
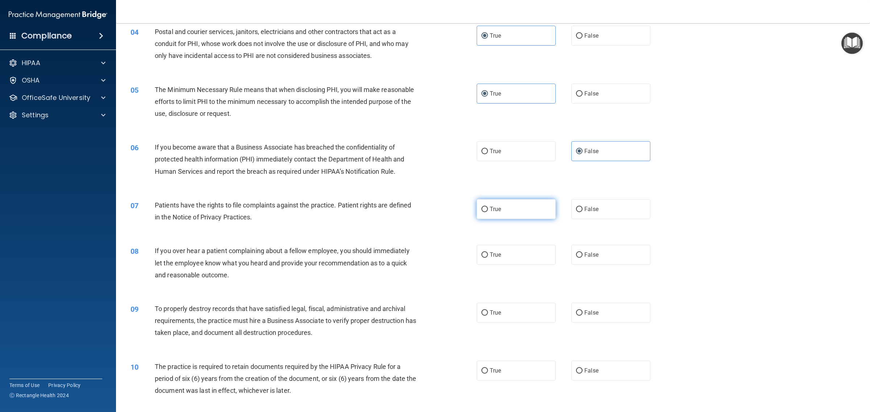
radio input "true"
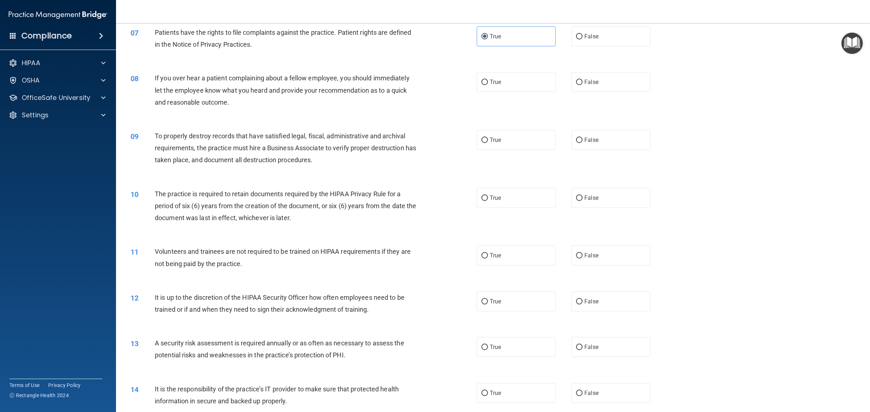
scroll to position [362, 0]
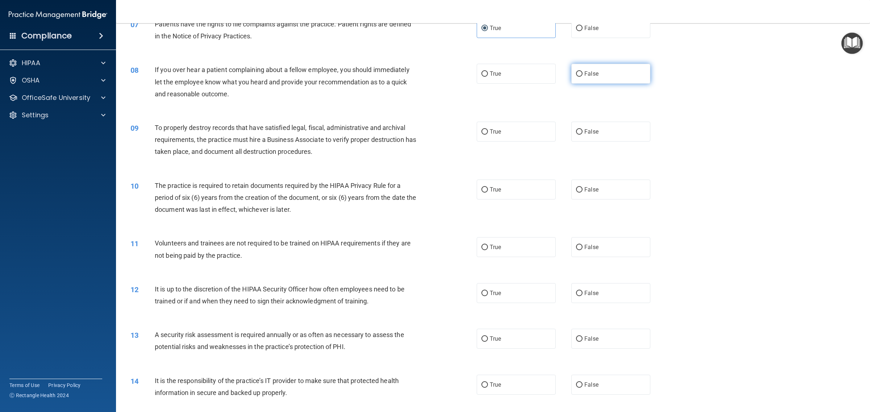
click at [596, 73] on label "False" at bounding box center [610, 74] width 79 height 20
click at [582, 73] on input "False" at bounding box center [579, 73] width 7 height 5
radio input "true"
click at [499, 133] on label "True" at bounding box center [516, 132] width 79 height 20
click at [488, 133] on input "True" at bounding box center [484, 131] width 7 height 5
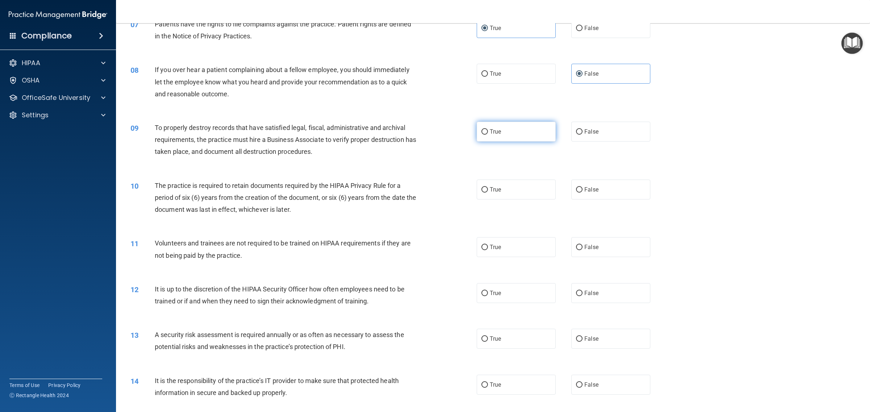
radio input "true"
click at [578, 190] on label "False" at bounding box center [610, 190] width 79 height 20
click at [578, 190] on input "False" at bounding box center [579, 189] width 7 height 5
radio input "true"
click at [480, 252] on label "True" at bounding box center [516, 247] width 79 height 20
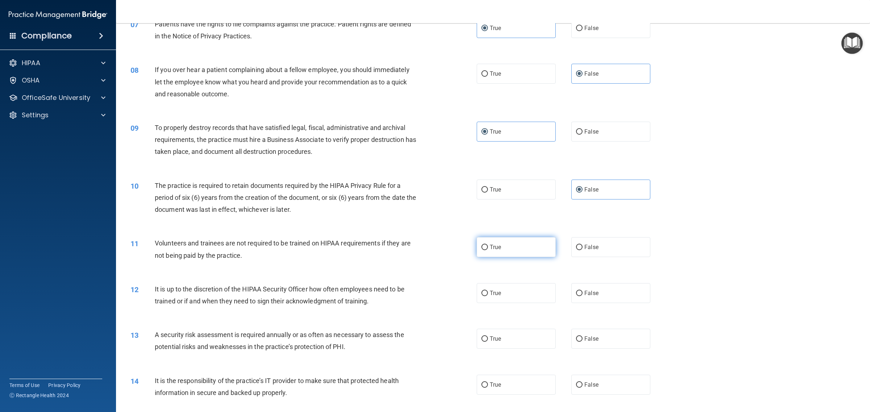
click at [481, 250] on input "True" at bounding box center [484, 247] width 7 height 5
radio input "true"
click at [590, 292] on span "False" at bounding box center [591, 293] width 14 height 7
click at [582, 292] on input "False" at bounding box center [579, 293] width 7 height 5
radio input "true"
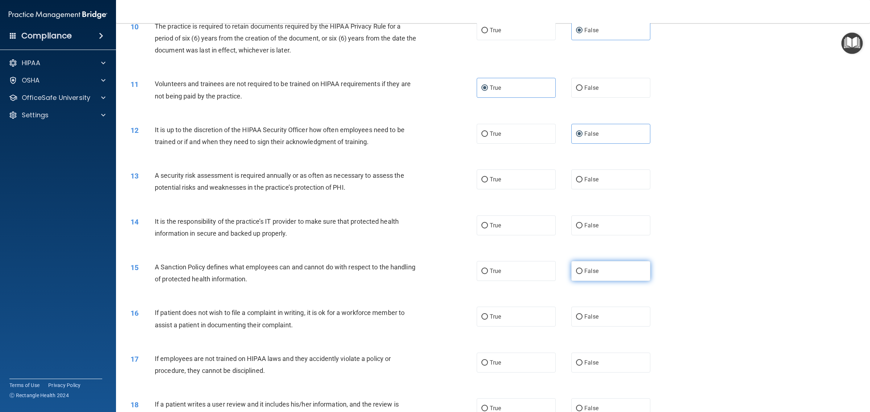
scroll to position [544, 0]
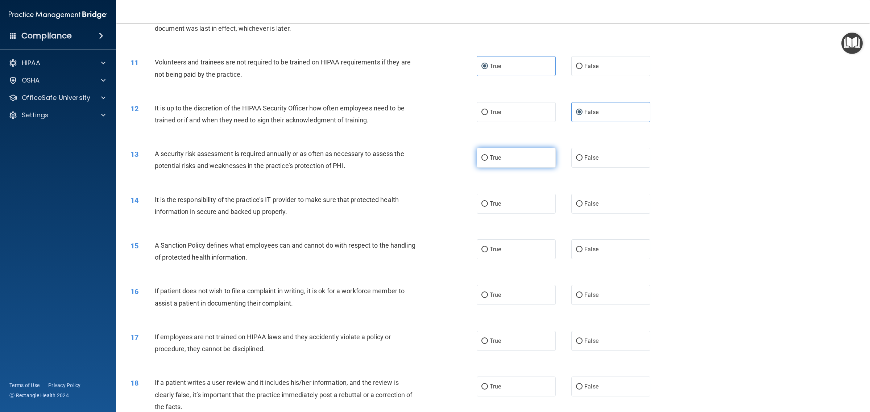
click at [494, 159] on span "True" at bounding box center [495, 157] width 11 height 7
click at [488, 159] on input "True" at bounding box center [484, 157] width 7 height 5
radio input "true"
click at [589, 202] on span "False" at bounding box center [591, 203] width 14 height 7
click at [582, 202] on input "False" at bounding box center [579, 203] width 7 height 5
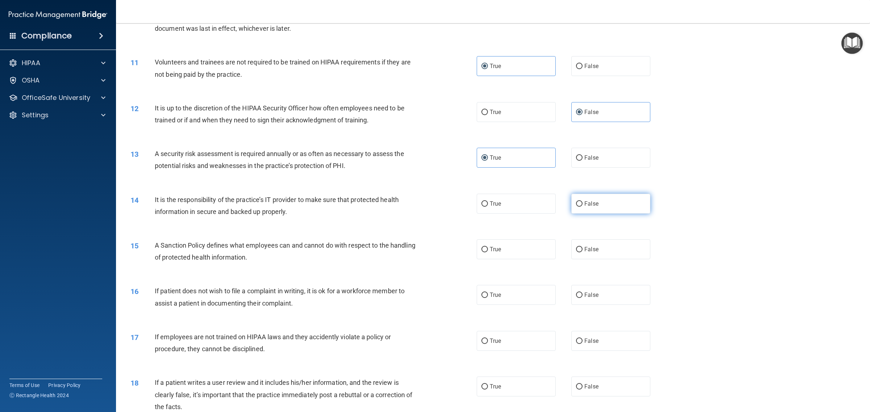
radio input "true"
click at [589, 245] on label "False" at bounding box center [610, 250] width 79 height 20
click at [582, 247] on input "False" at bounding box center [579, 249] width 7 height 5
radio input "true"
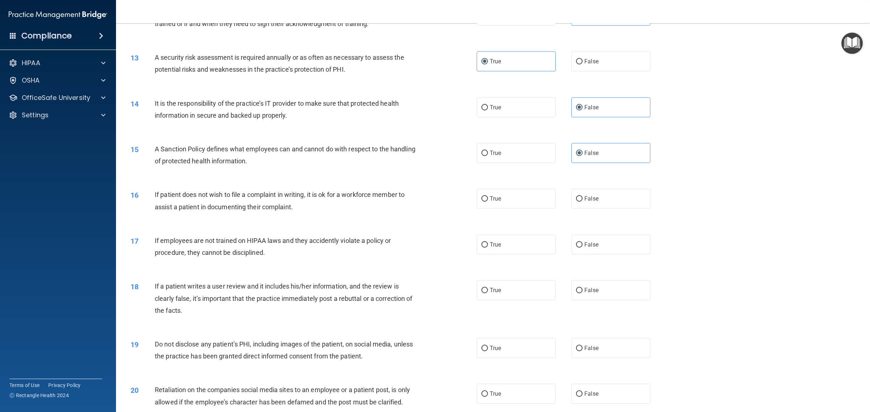
scroll to position [679, 0]
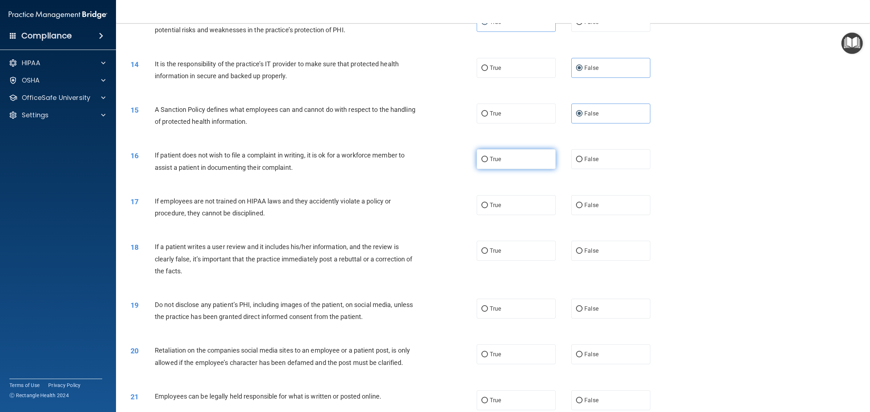
click at [490, 161] on span "True" at bounding box center [495, 159] width 11 height 7
click at [487, 161] on input "True" at bounding box center [484, 159] width 7 height 5
radio input "true"
click at [585, 203] on span "False" at bounding box center [591, 205] width 14 height 7
click at [582, 203] on input "False" at bounding box center [579, 205] width 7 height 5
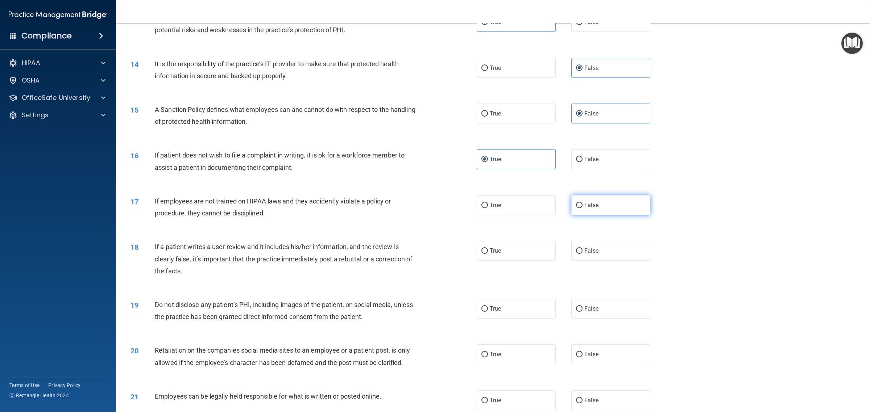
radio input "true"
click at [577, 252] on input "False" at bounding box center [579, 251] width 7 height 5
radio input "true"
click at [510, 314] on label "True" at bounding box center [516, 309] width 79 height 20
click at [488, 312] on input "True" at bounding box center [484, 309] width 7 height 5
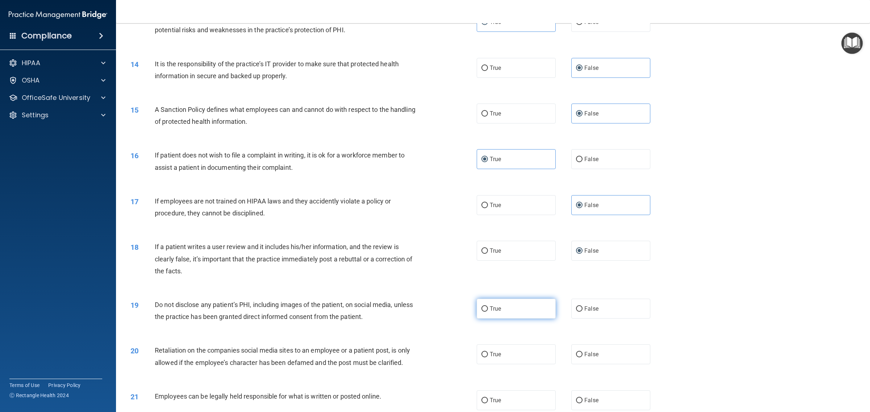
radio input "true"
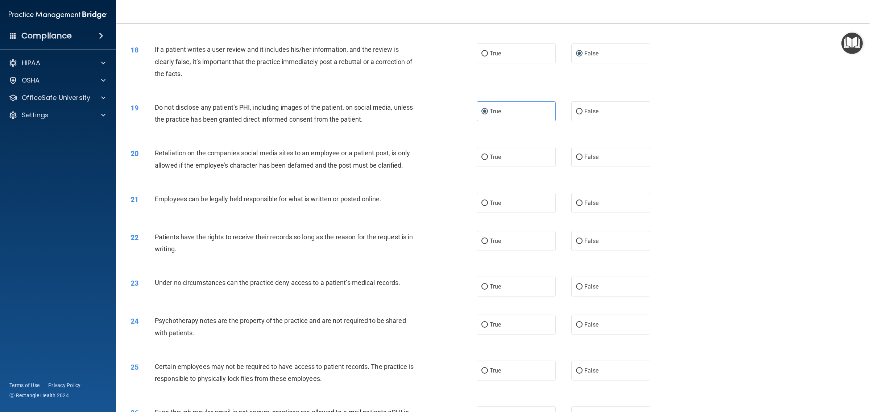
scroll to position [906, 0]
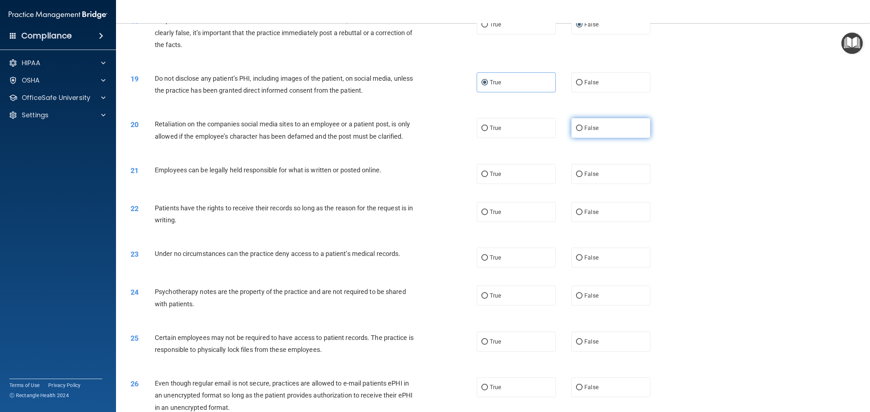
click at [588, 131] on span "False" at bounding box center [591, 128] width 14 height 7
click at [582, 131] on input "False" at bounding box center [579, 128] width 7 height 5
radio input "true"
click at [522, 173] on label "True" at bounding box center [516, 174] width 79 height 20
click at [488, 173] on input "True" at bounding box center [484, 174] width 7 height 5
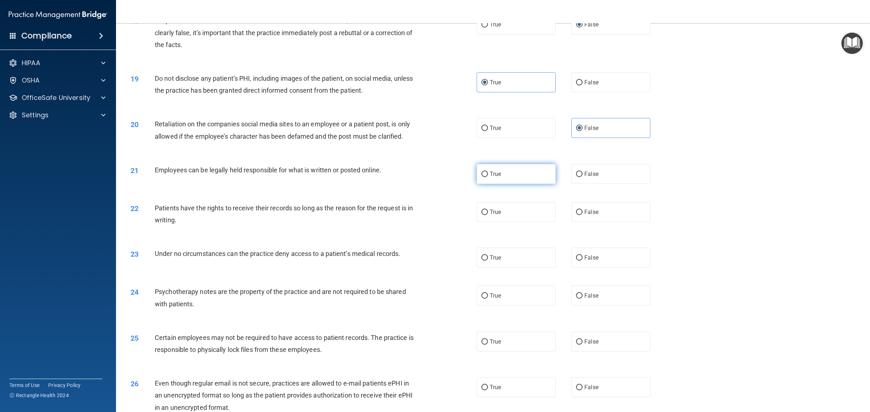
radio input "true"
click at [575, 208] on label "False" at bounding box center [610, 212] width 79 height 20
click at [576, 210] on input "False" at bounding box center [579, 212] width 7 height 5
radio input "true"
click at [597, 258] on label "False" at bounding box center [610, 258] width 79 height 20
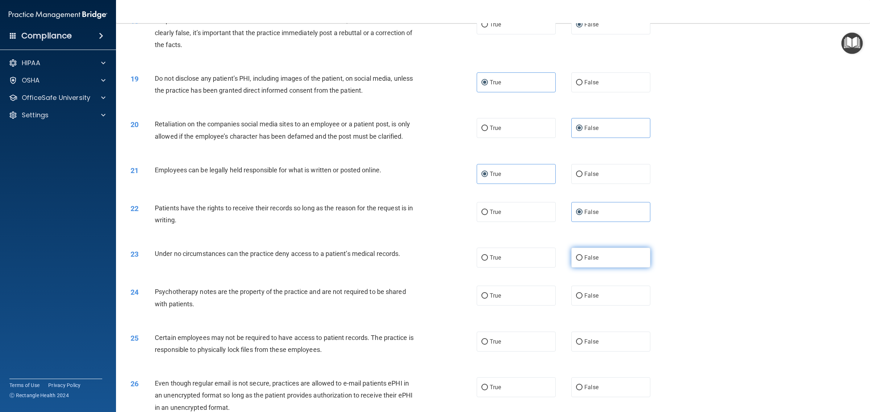
click at [582, 258] on input "False" at bounding box center [579, 257] width 7 height 5
radio input "true"
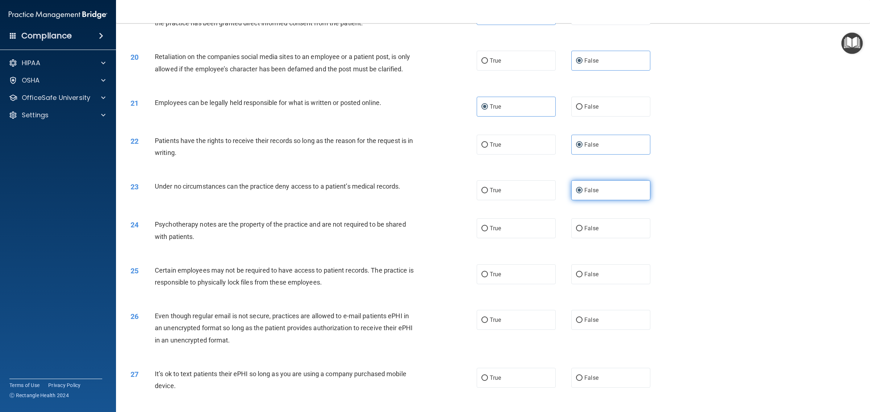
scroll to position [1042, 0]
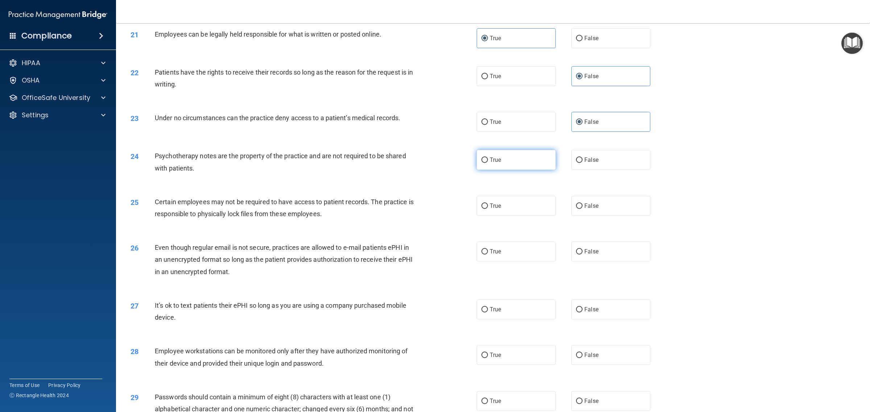
click at [511, 162] on label "True" at bounding box center [516, 160] width 79 height 20
click at [488, 162] on input "True" at bounding box center [484, 160] width 7 height 5
radio input "true"
click at [501, 208] on label "True" at bounding box center [516, 206] width 79 height 20
click at [488, 208] on input "True" at bounding box center [484, 206] width 7 height 5
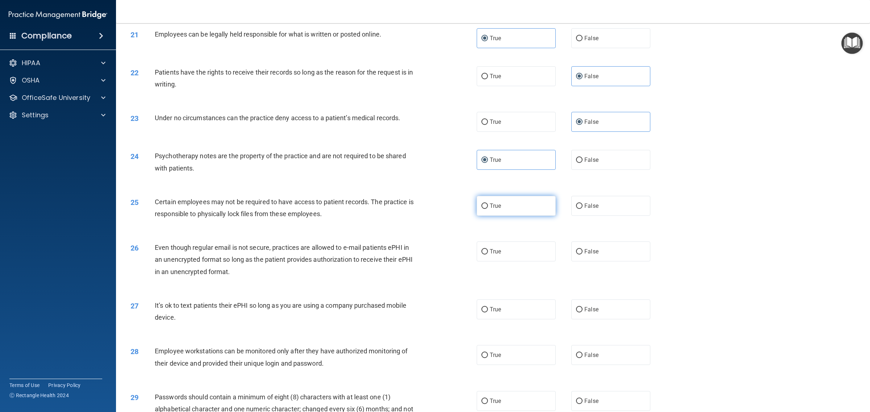
radio input "true"
click at [513, 249] on label "True" at bounding box center [516, 252] width 79 height 20
click at [488, 249] on input "True" at bounding box center [484, 251] width 7 height 5
radio input "true"
click at [587, 309] on span "False" at bounding box center [591, 309] width 14 height 7
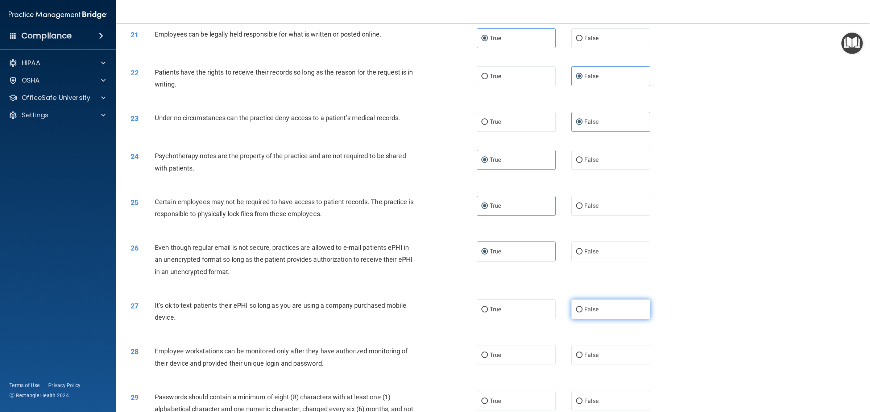
click at [582, 309] on input "False" at bounding box center [579, 309] width 7 height 5
radio input "true"
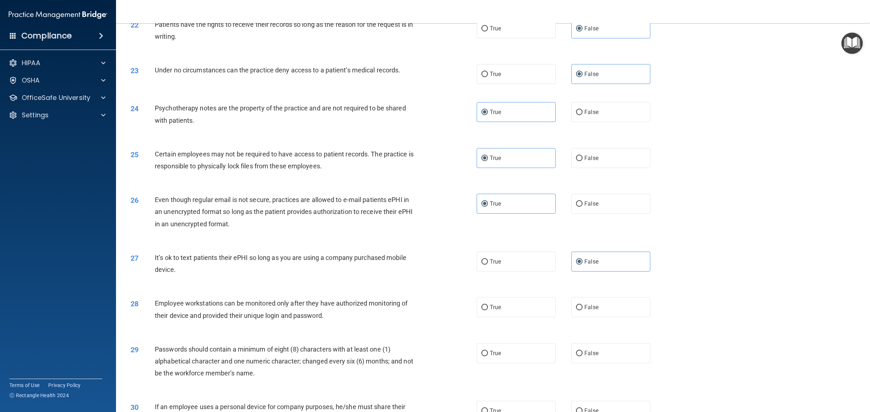
scroll to position [1163, 0]
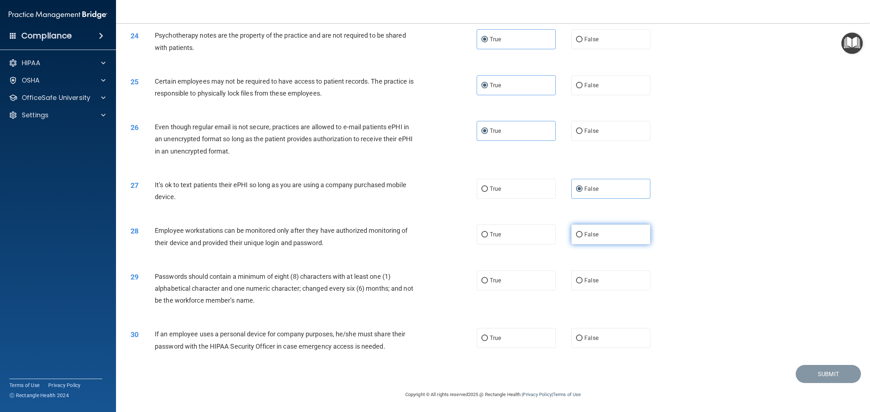
click at [602, 239] on label "False" at bounding box center [610, 235] width 79 height 20
click at [582, 238] on input "False" at bounding box center [579, 234] width 7 height 5
radio input "true"
click at [490, 280] on span "True" at bounding box center [495, 280] width 11 height 7
click at [488, 280] on input "True" at bounding box center [484, 280] width 7 height 5
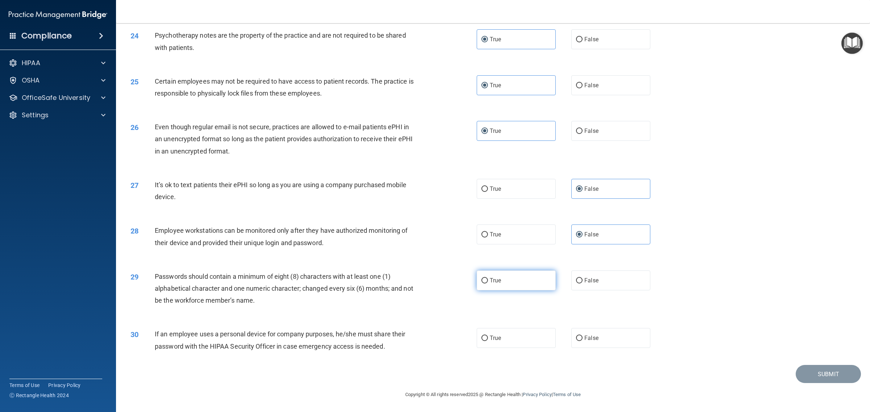
radio input "true"
click at [608, 330] on label "False" at bounding box center [610, 338] width 79 height 20
click at [582, 330] on input "False" at bounding box center [579, 338] width 7 height 5
radio input "true"
click at [695, 330] on button "Submit" at bounding box center [827, 374] width 65 height 18
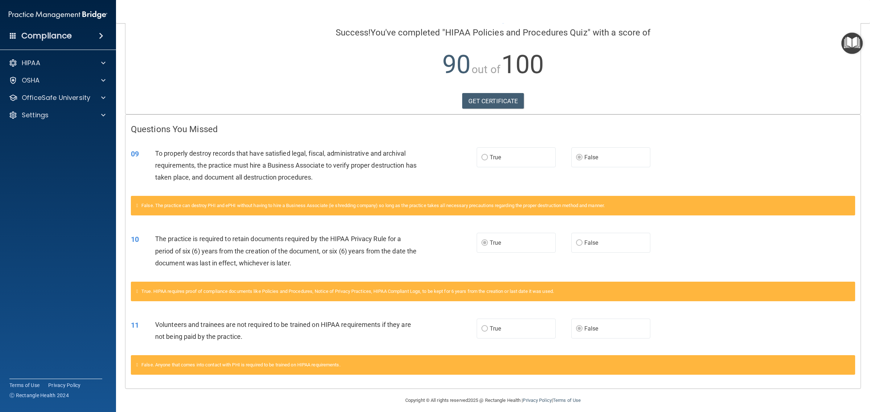
scroll to position [62, 0]
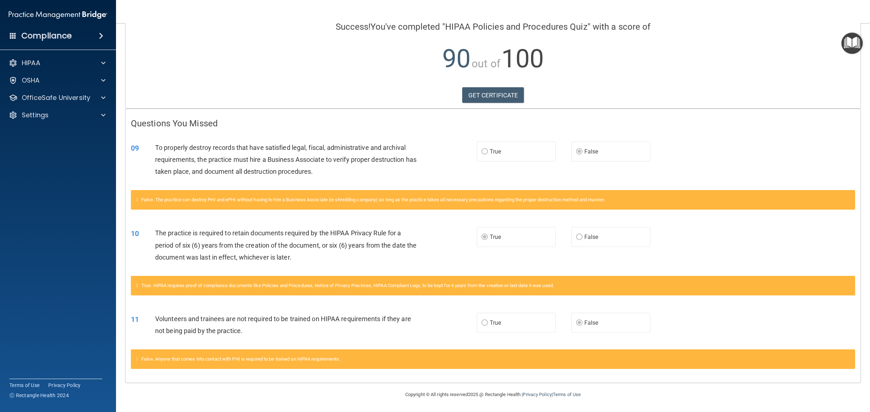
click at [616, 153] on label "False" at bounding box center [610, 152] width 79 height 20
click at [491, 324] on span "True" at bounding box center [495, 323] width 11 height 7
click at [501, 95] on link "GET CERTIFICATE" at bounding box center [493, 95] width 62 height 16
click at [61, 98] on p "OfficeSafe University" at bounding box center [56, 97] width 68 height 9
click at [62, 115] on p "HIPAA Training" at bounding box center [35, 115] width 60 height 7
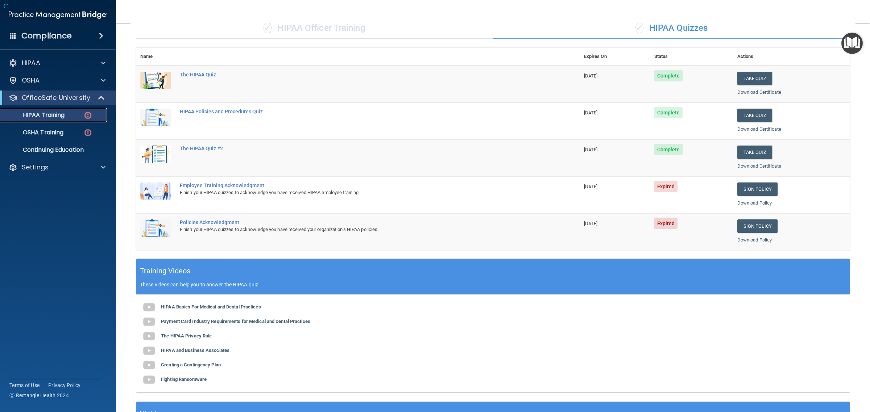
scroll to position [133, 0]
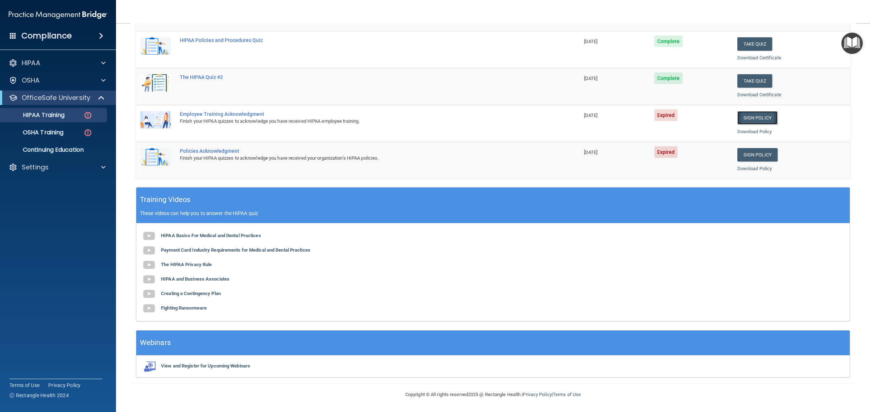
click at [695, 120] on link "Sign Policy" at bounding box center [757, 117] width 40 height 13
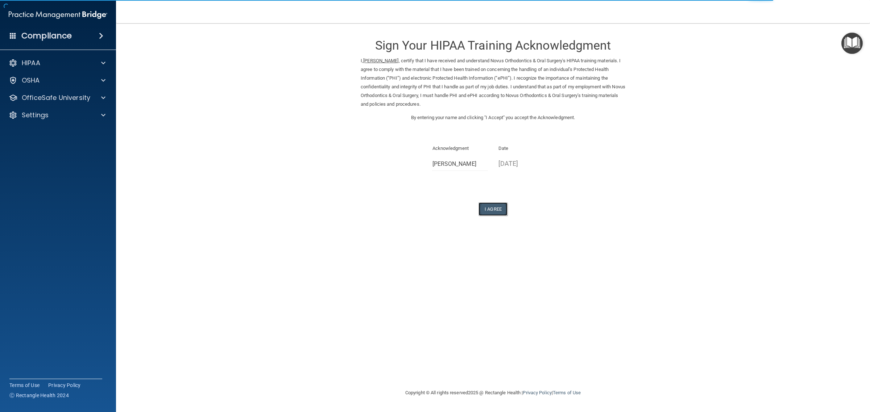
click at [485, 209] on button "I Agree" at bounding box center [492, 209] width 29 height 13
click at [488, 209] on button "I Agree" at bounding box center [492, 209] width 29 height 13
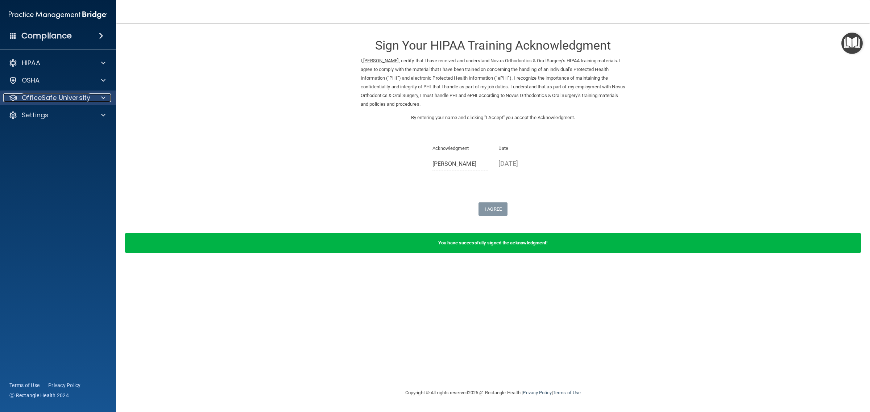
click at [66, 96] on p "OfficeSafe University" at bounding box center [56, 97] width 68 height 9
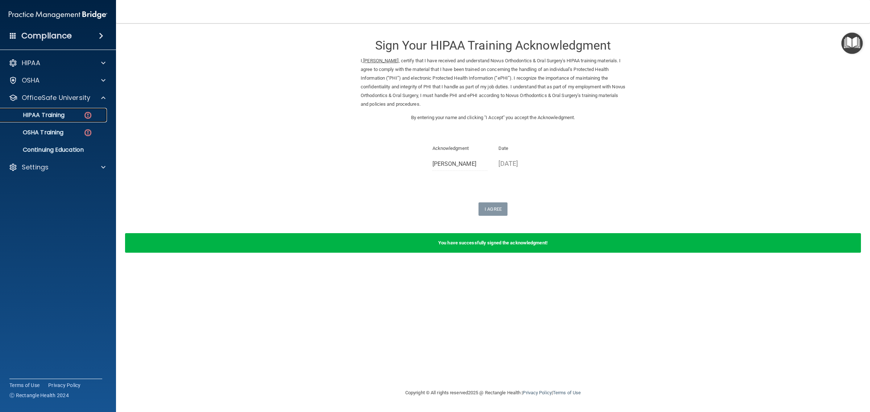
click at [60, 113] on p "HIPAA Training" at bounding box center [35, 115] width 60 height 7
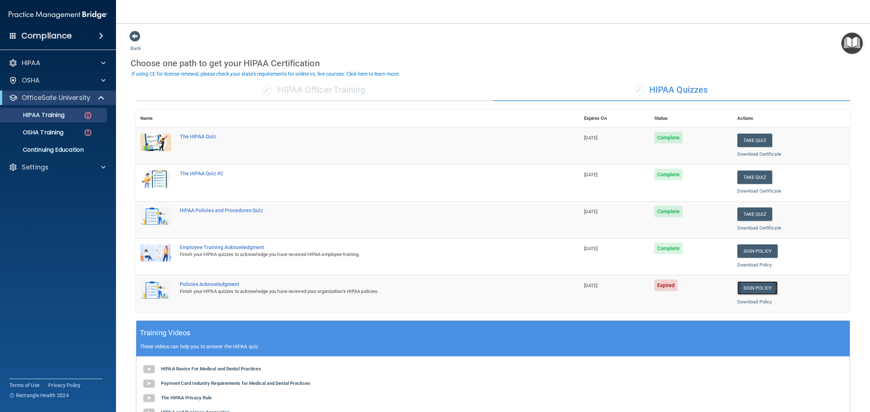
click at [749, 289] on link "Sign Policy" at bounding box center [757, 288] width 40 height 13
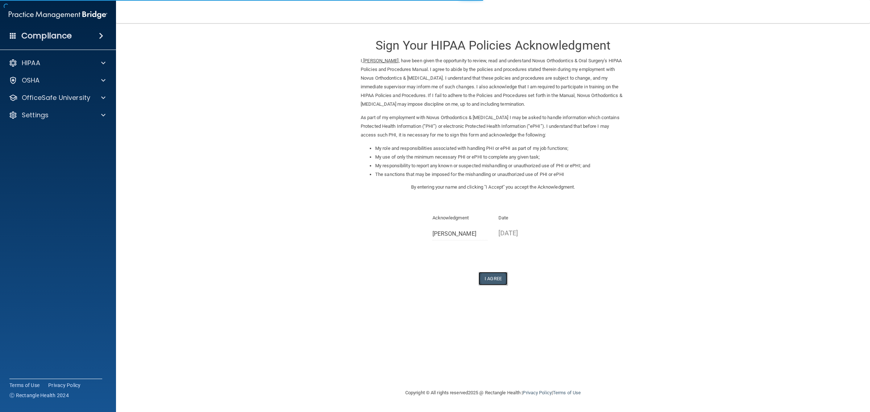
click at [491, 276] on button "I Agree" at bounding box center [492, 278] width 29 height 13
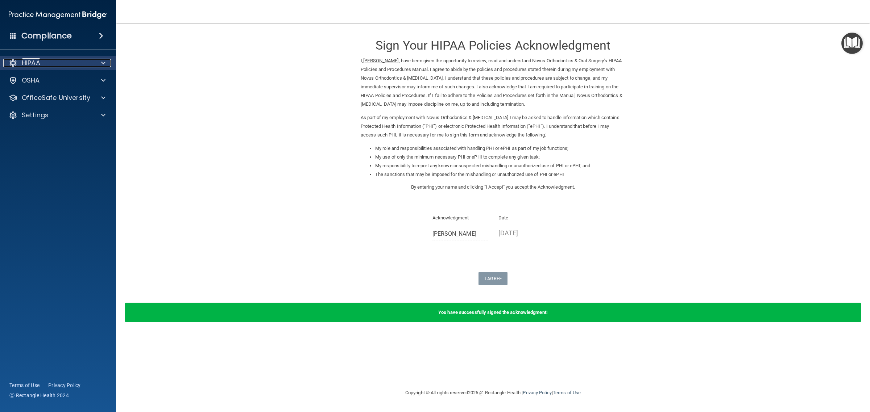
click at [40, 59] on p "HIPAA" at bounding box center [31, 63] width 18 height 9
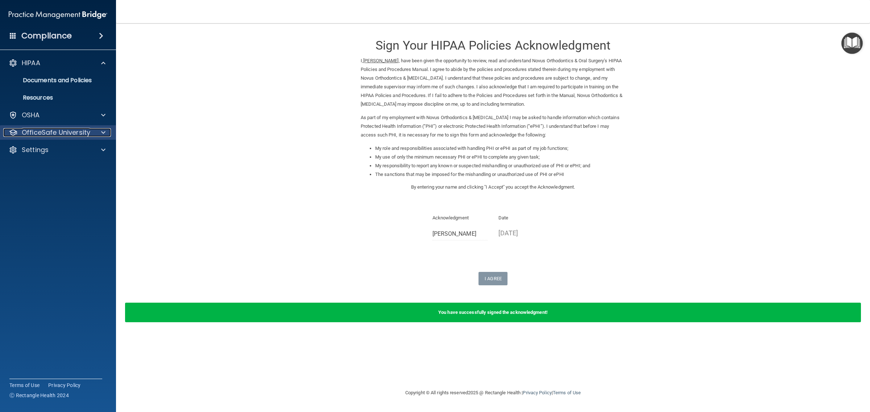
click at [45, 130] on p "OfficeSafe University" at bounding box center [56, 132] width 68 height 9
click at [60, 147] on p "HIPAA Training" at bounding box center [35, 149] width 60 height 7
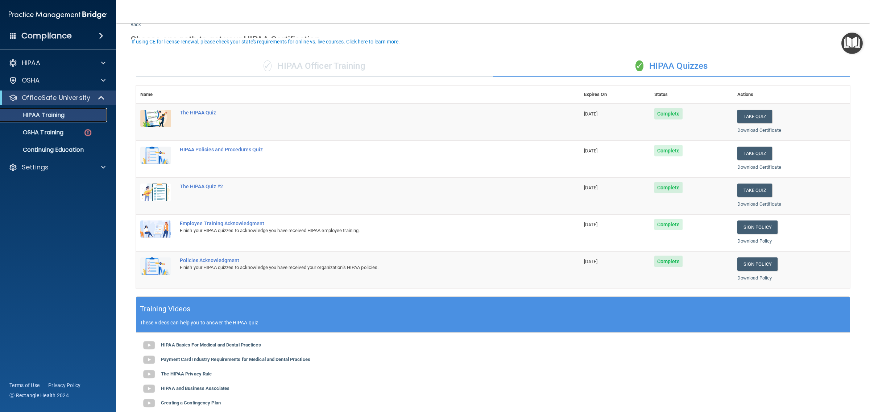
scroll to position [133, 0]
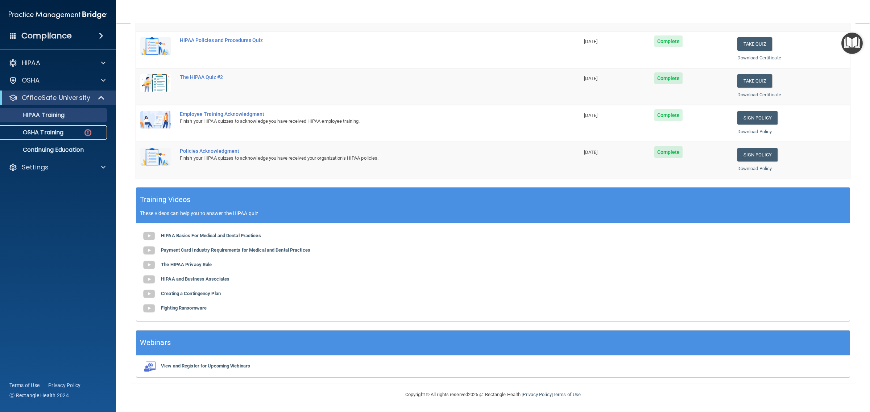
click at [54, 129] on p "OSHA Training" at bounding box center [34, 132] width 59 height 7
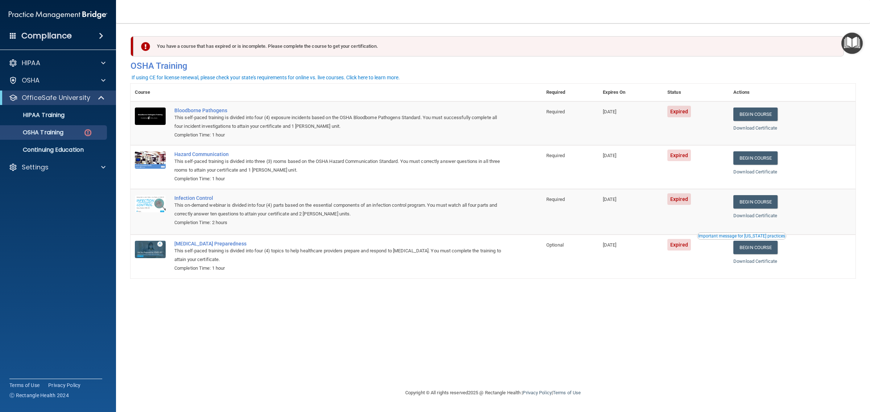
click at [191, 115] on div "This self-paced training is divided into four (4) exposure incidents based on t…" at bounding box center [339, 121] width 331 height 17
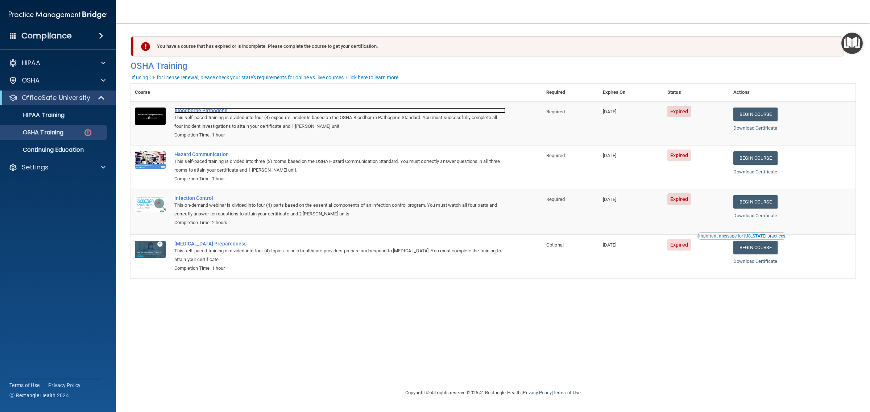
click at [192, 111] on div "Bloodborne Pathogens" at bounding box center [339, 111] width 331 height 6
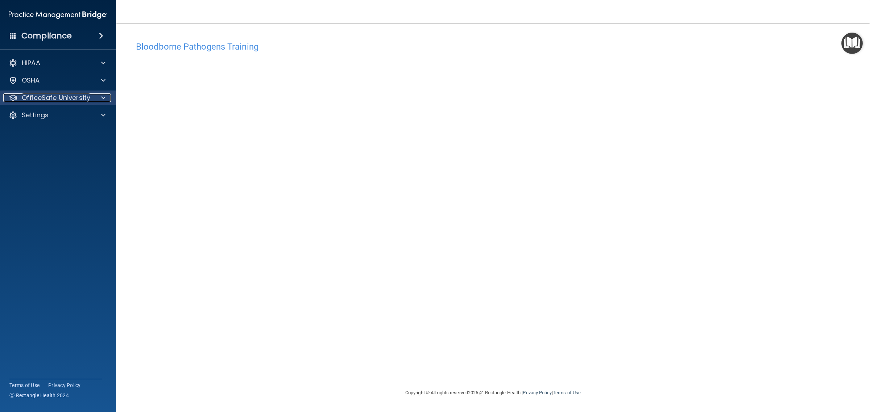
click at [92, 96] on div "OfficeSafe University" at bounding box center [48, 97] width 90 height 9
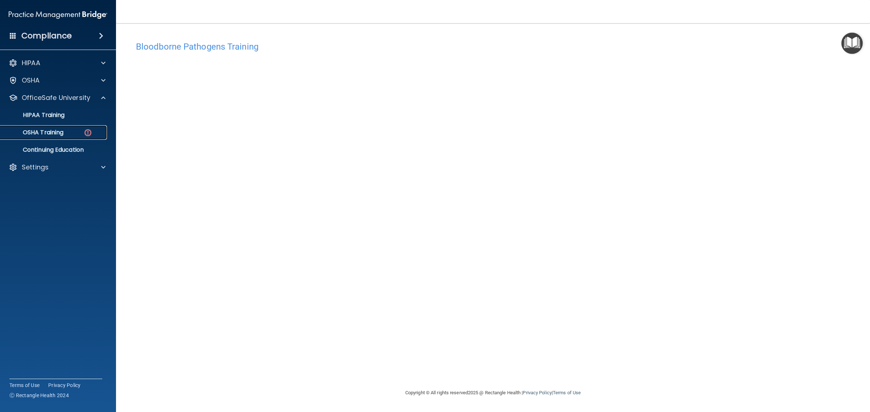
click at [80, 133] on div "OSHA Training" at bounding box center [54, 132] width 99 height 7
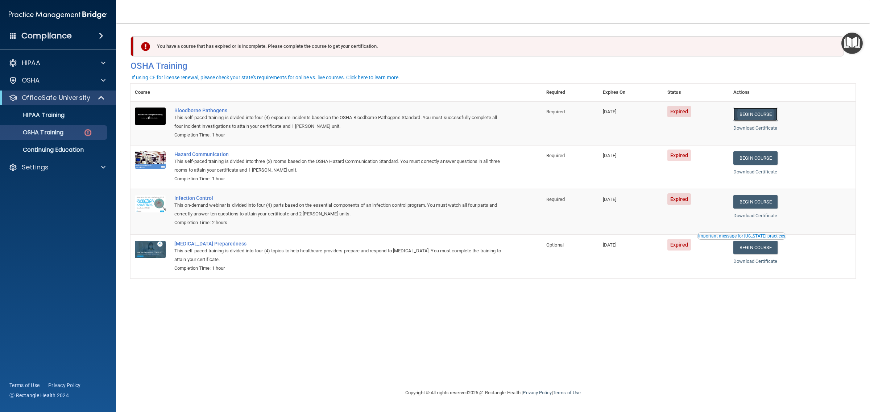
click at [775, 113] on link "Begin Course" at bounding box center [755, 114] width 44 height 13
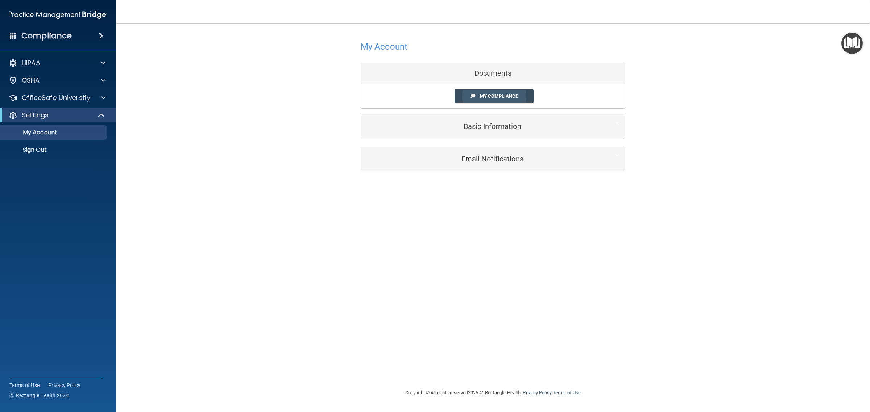
click at [505, 95] on span "My Compliance" at bounding box center [499, 95] width 38 height 5
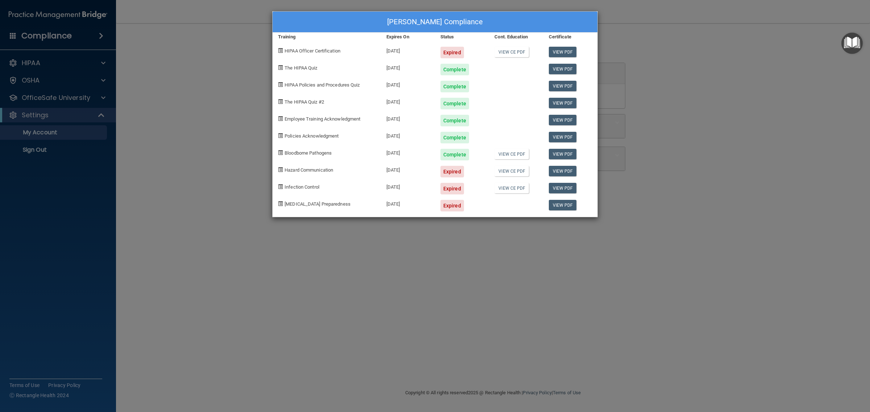
click at [220, 160] on div "[PERSON_NAME] Compliance Training Expires On Status Cont. Education Certificate…" at bounding box center [435, 206] width 870 height 412
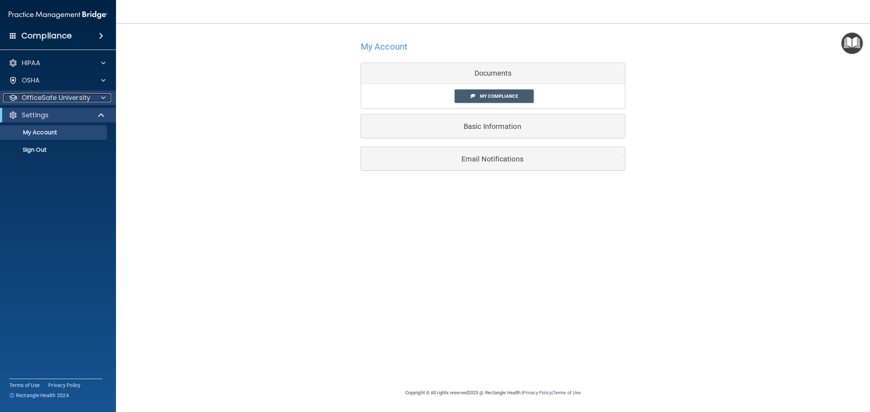
click at [68, 99] on p "OfficeSafe University" at bounding box center [56, 97] width 68 height 9
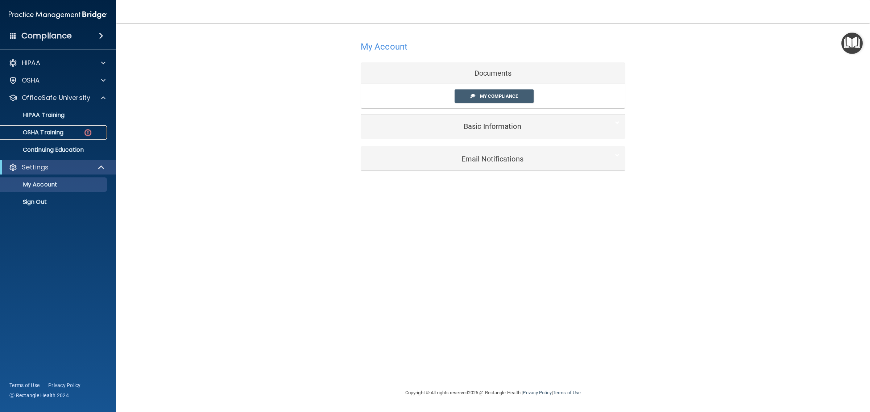
click at [75, 130] on div "OSHA Training" at bounding box center [54, 132] width 99 height 7
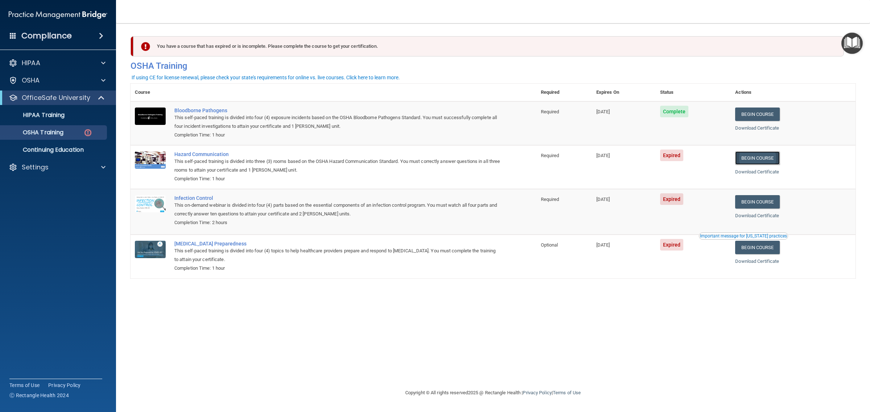
click at [771, 160] on link "Begin Course" at bounding box center [757, 157] width 44 height 13
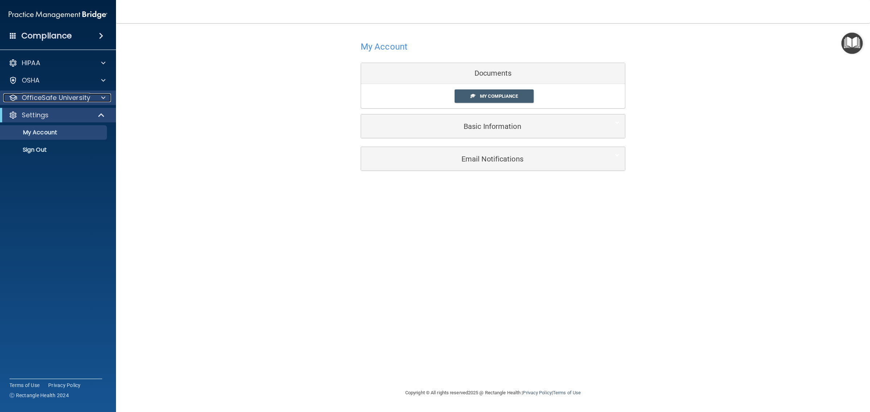
click at [75, 96] on p "OfficeSafe University" at bounding box center [56, 97] width 68 height 9
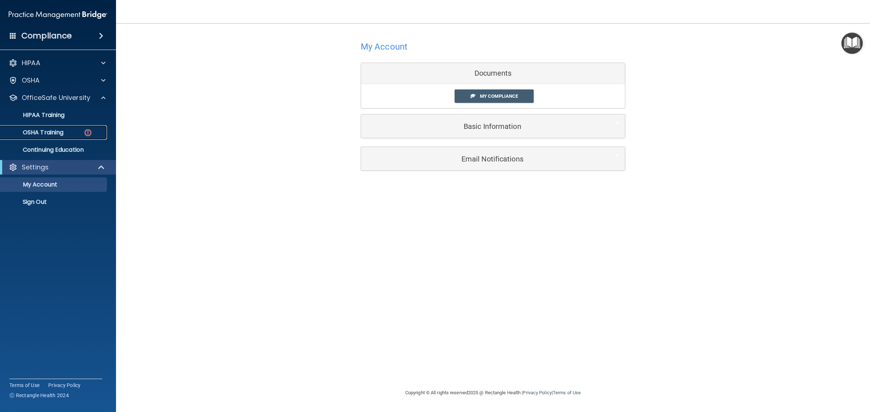
click at [79, 133] on div "OSHA Training" at bounding box center [54, 132] width 99 height 7
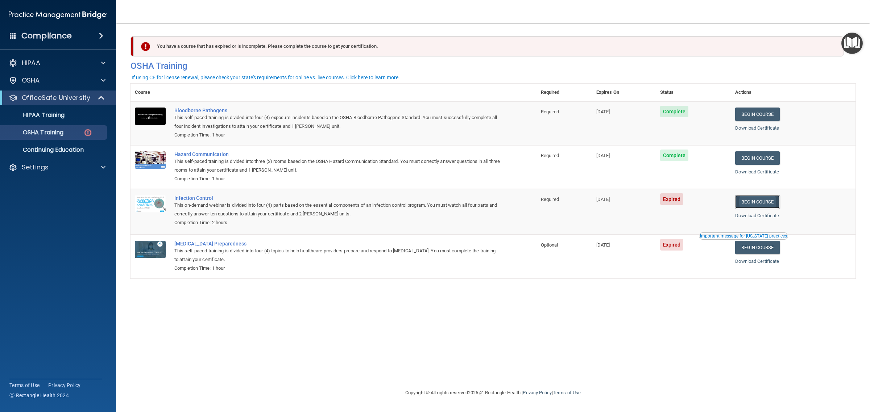
click at [757, 204] on link "Begin Course" at bounding box center [757, 201] width 44 height 13
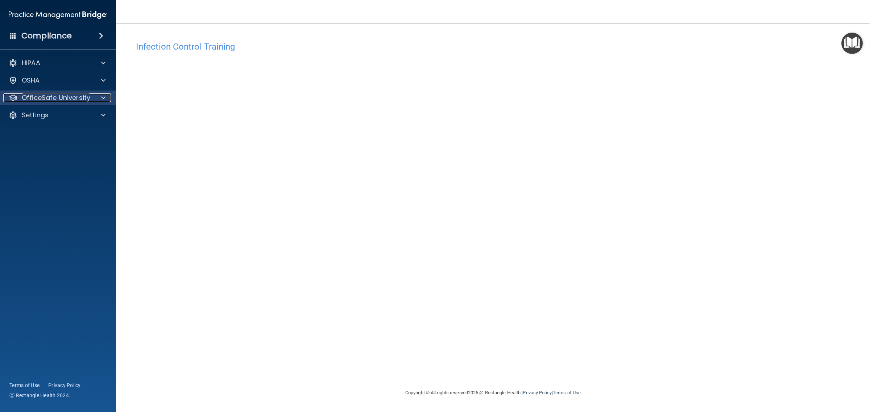
click at [43, 97] on p "OfficeSafe University" at bounding box center [56, 97] width 68 height 9
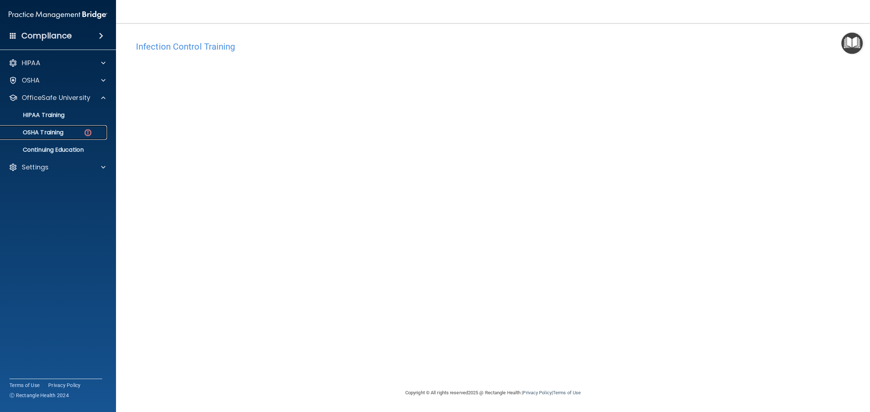
click at [74, 129] on div "OSHA Training" at bounding box center [54, 132] width 99 height 7
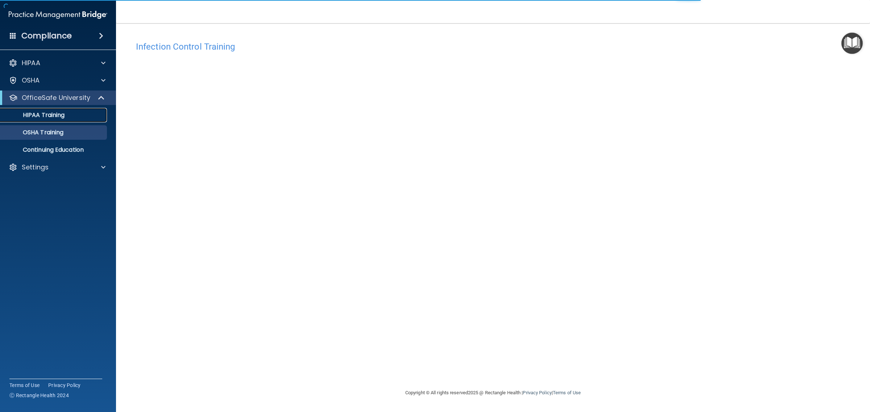
click at [51, 115] on p "HIPAA Training" at bounding box center [35, 115] width 60 height 7
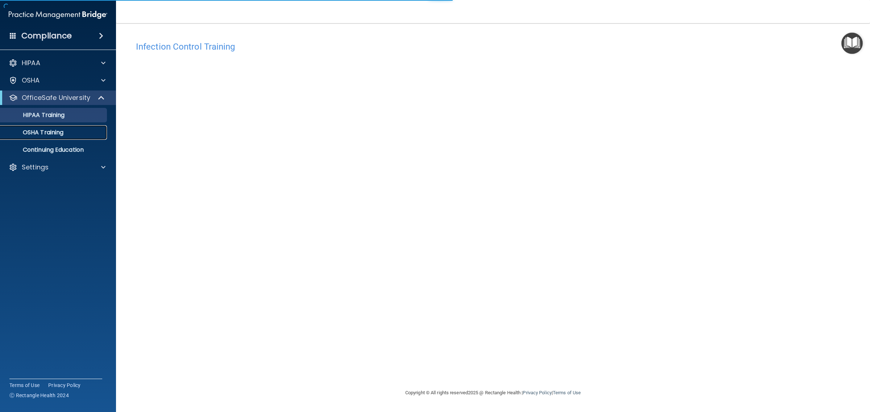
click at [51, 127] on link "OSHA Training" at bounding box center [50, 132] width 114 height 14
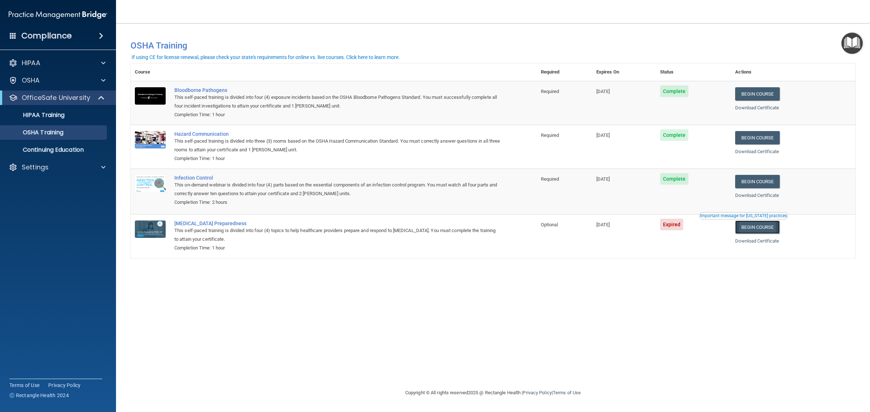
click at [753, 227] on link "Begin Course" at bounding box center [757, 227] width 44 height 13
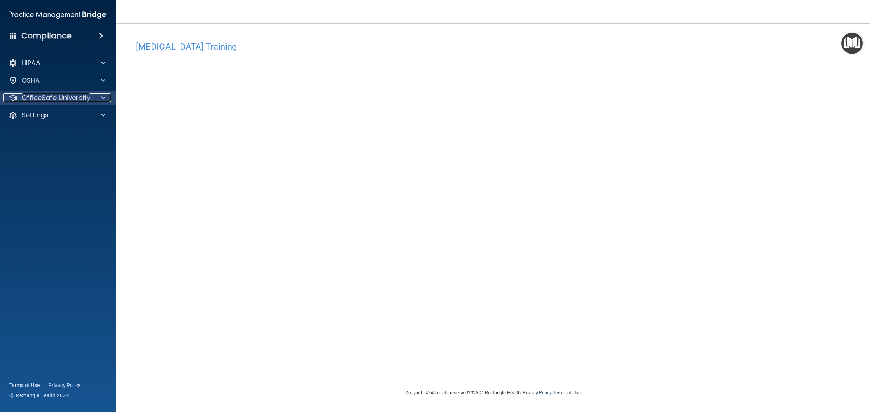
click at [50, 101] on p "OfficeSafe University" at bounding box center [56, 97] width 68 height 9
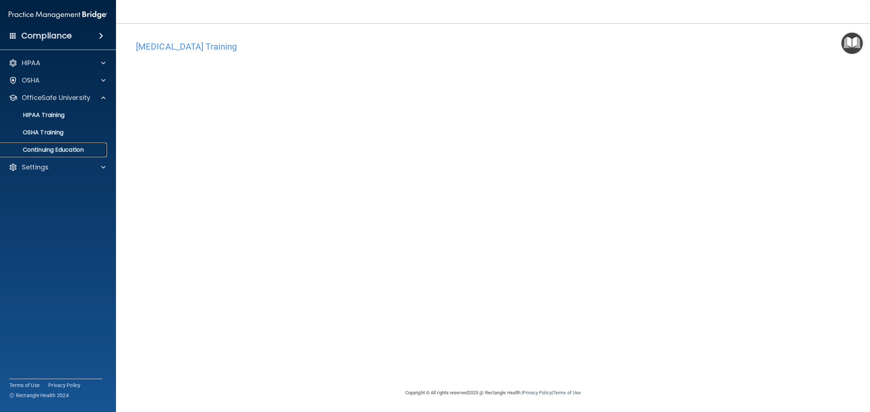
click at [82, 154] on link "Continuing Education" at bounding box center [50, 150] width 114 height 14
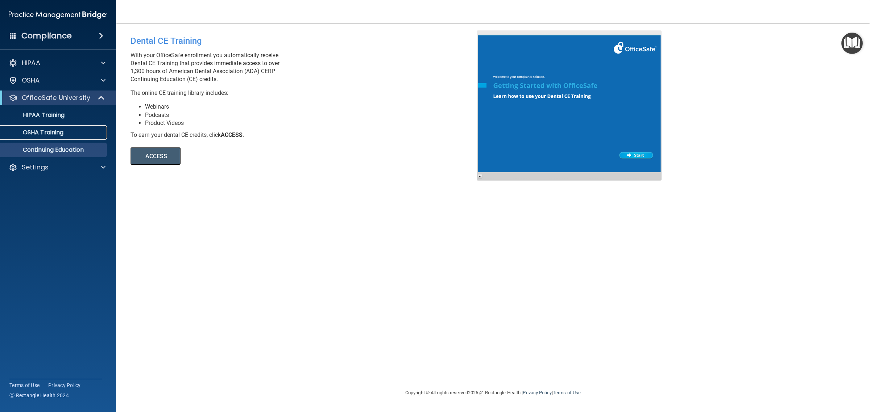
click at [71, 136] on div "OSHA Training" at bounding box center [54, 132] width 99 height 7
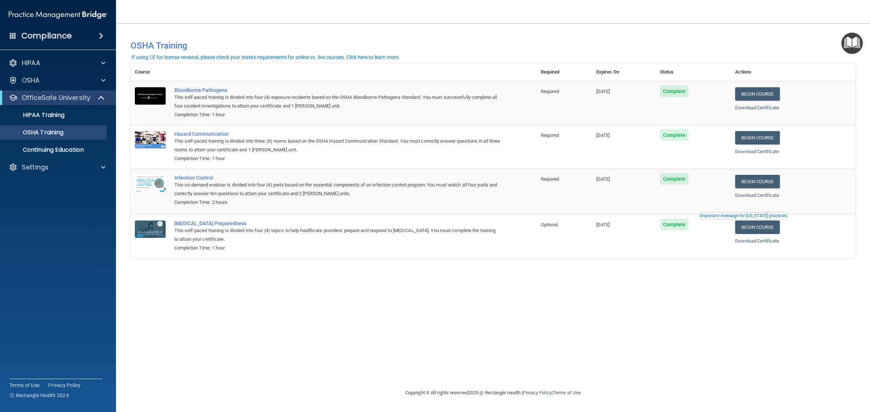
click at [726, 215] on button "Important message for [US_STATE] practices" at bounding box center [743, 215] width 89 height 7
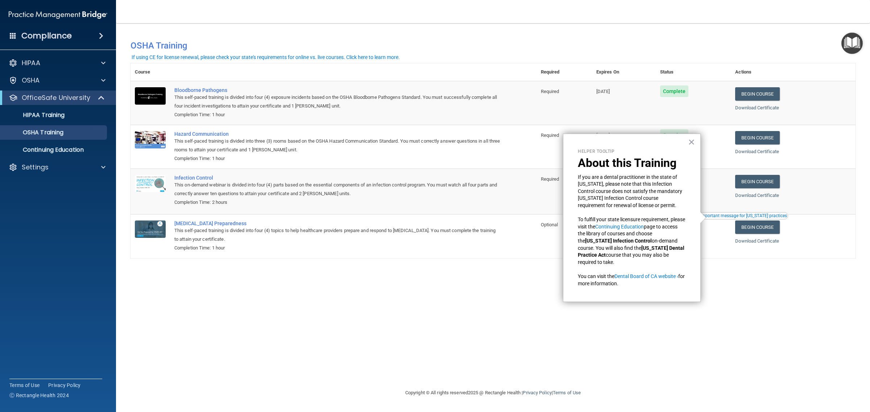
click at [686, 141] on div "Helper Tooltip About this Training If you are a dental practitioner in the stat…" at bounding box center [632, 218] width 138 height 169
